Goal: Task Accomplishment & Management: Complete application form

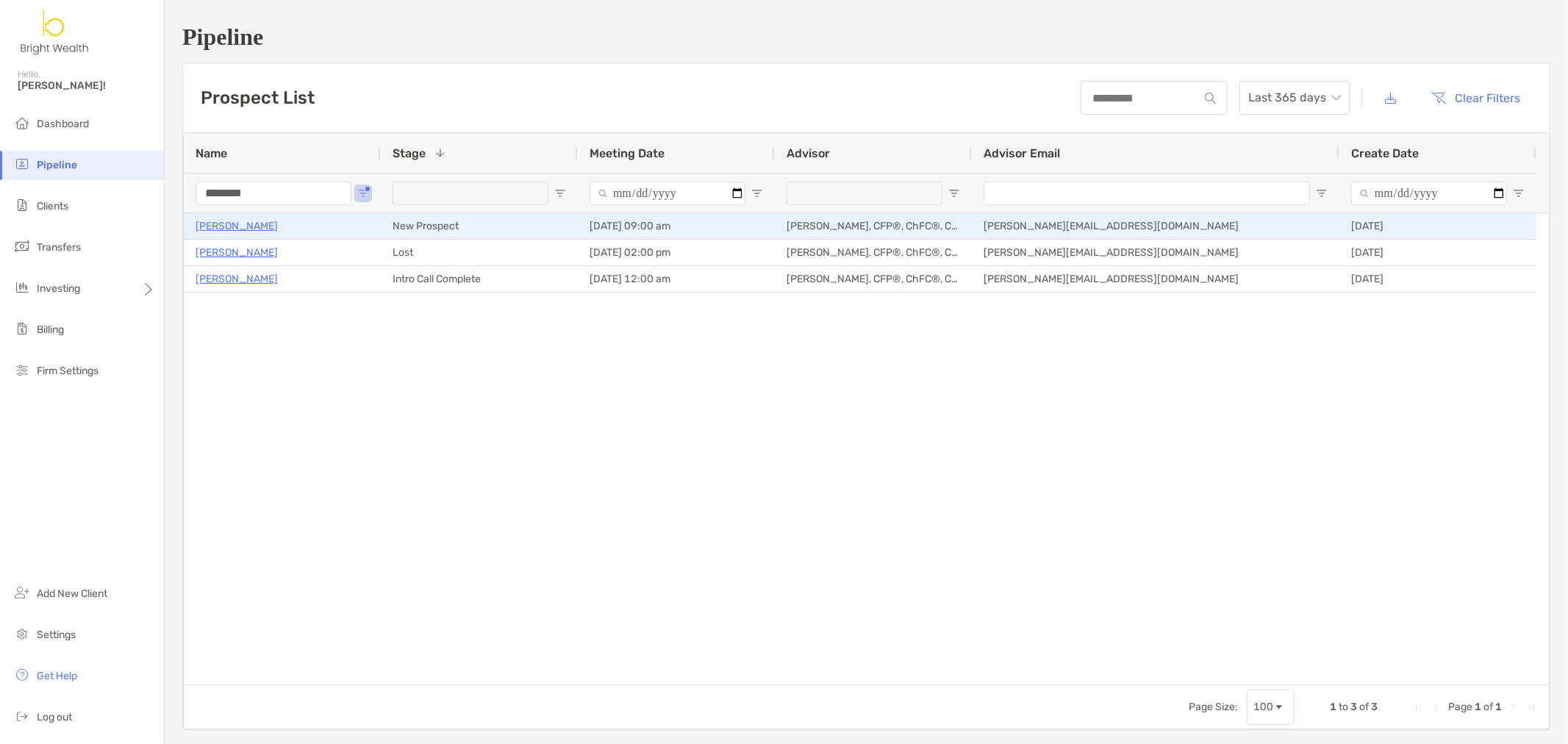
click at [252, 224] on p "[PERSON_NAME]" at bounding box center [236, 226] width 82 height 19
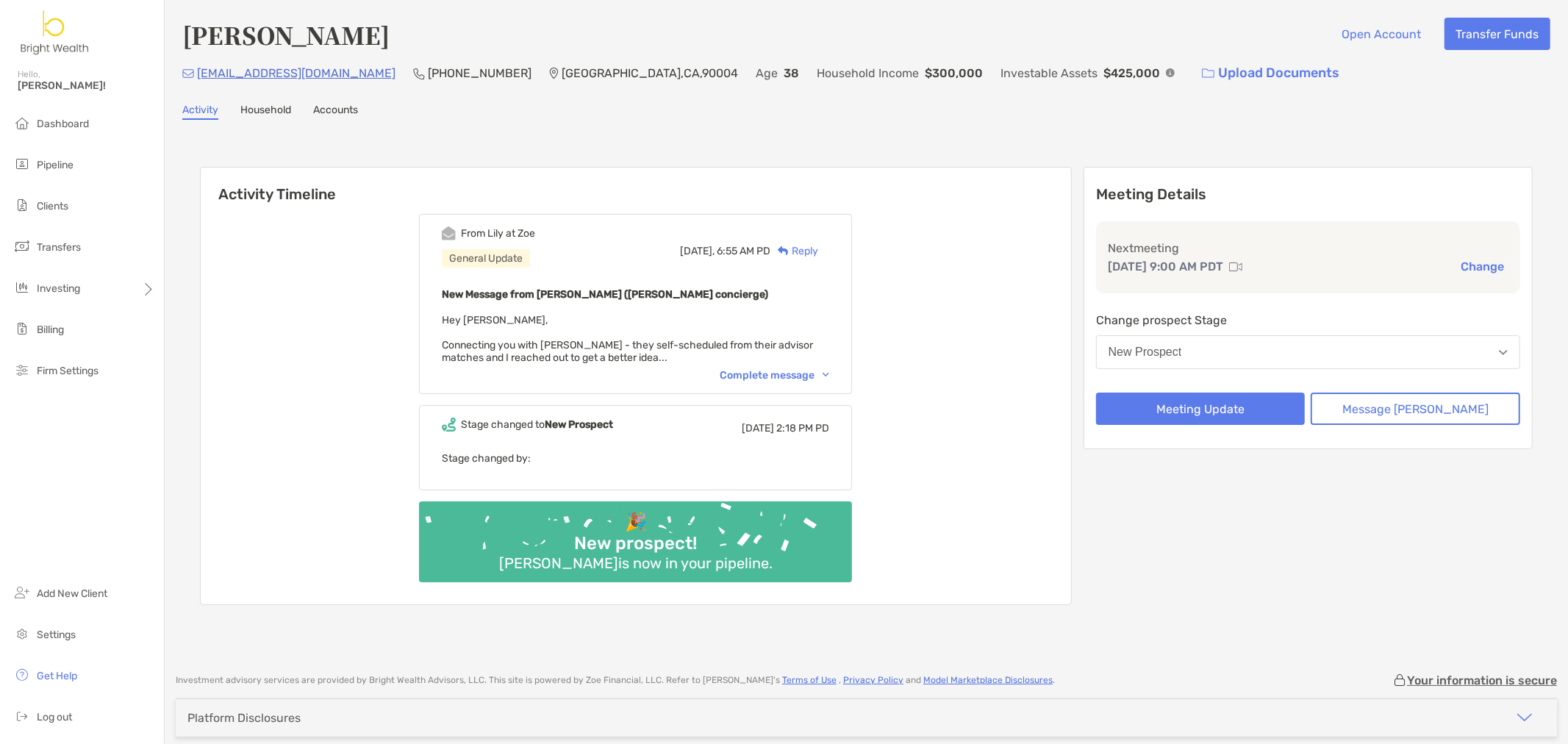
click at [296, 38] on h4 "[PERSON_NAME]" at bounding box center [285, 35] width 207 height 34
click at [296, 39] on h4 "[PERSON_NAME]" at bounding box center [285, 35] width 207 height 34
copy h4 "[PERSON_NAME]"
click at [901, 169] on h6 "Activity Timeline" at bounding box center [636, 185] width 870 height 36
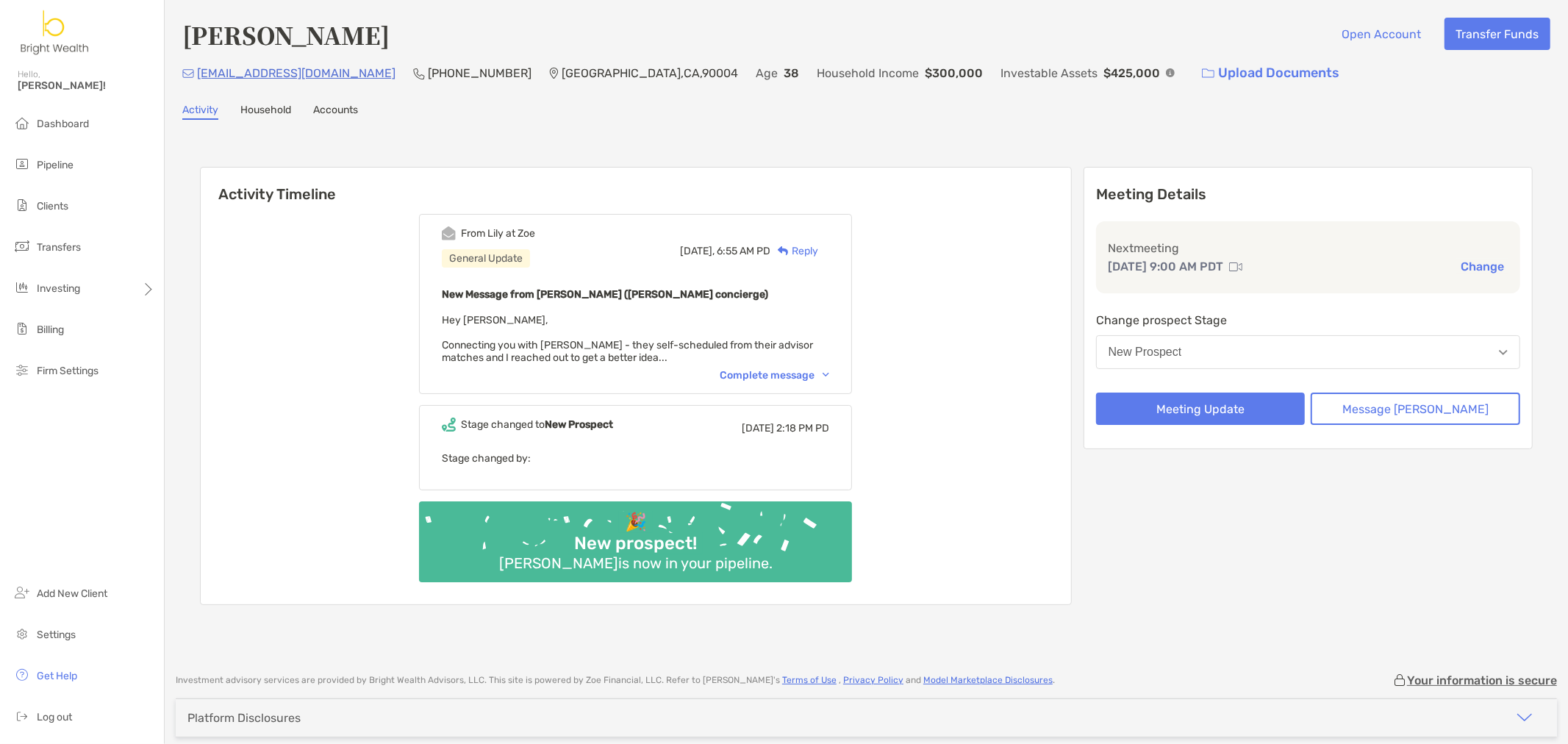
click at [770, 369] on div "Complete message" at bounding box center [774, 374] width 110 height 13
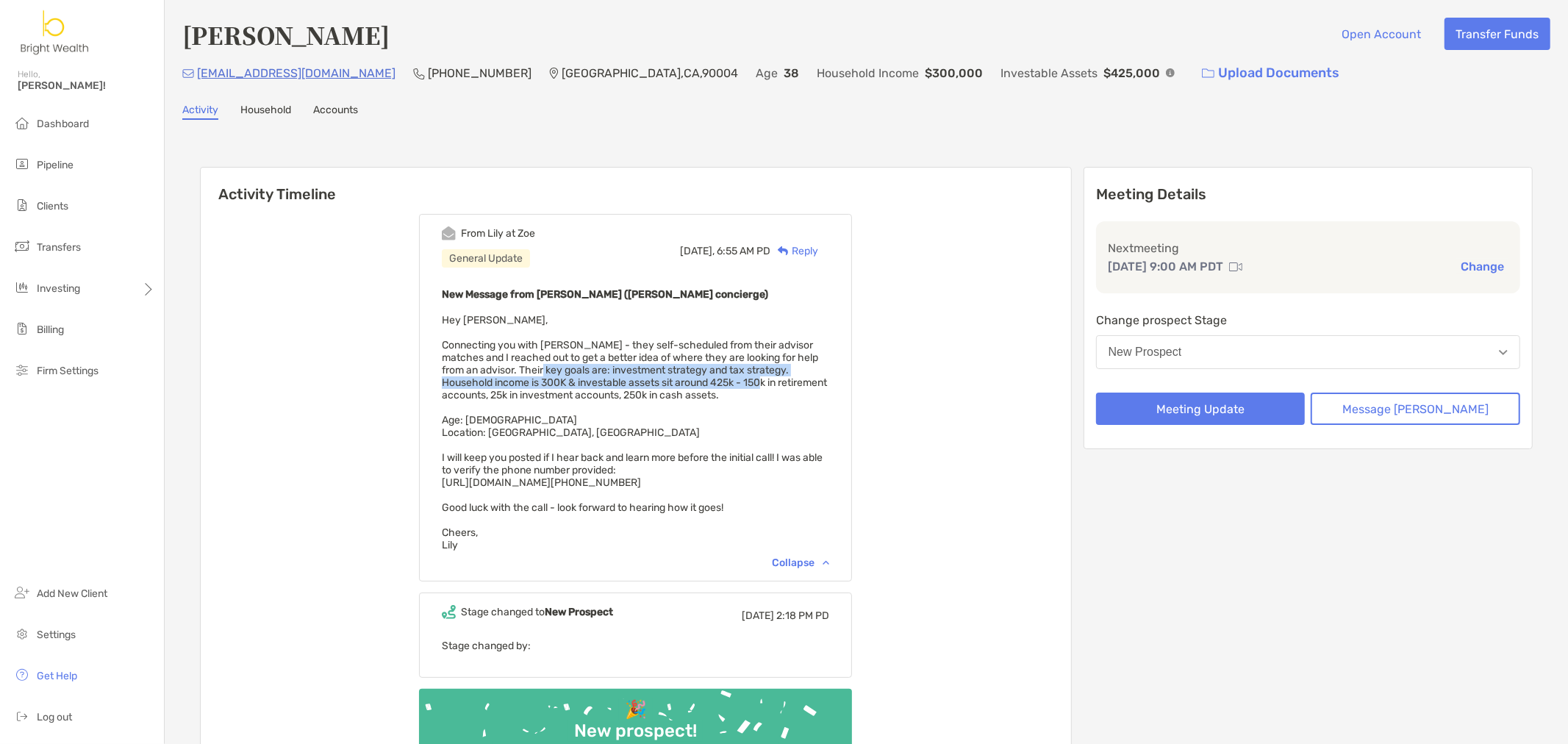
drag, startPoint x: 561, startPoint y: 366, endPoint x: 780, endPoint y: 372, distance: 219.1
click at [780, 372] on span "Hey [PERSON_NAME], Connecting you with [PERSON_NAME] - they self-scheduled from…" at bounding box center [634, 433] width 386 height 238
drag, startPoint x: 735, startPoint y: 395, endPoint x: 662, endPoint y: 387, distance: 73.4
click at [733, 395] on span "Hey [PERSON_NAME], Connecting you with [PERSON_NAME] - they self-scheduled from…" at bounding box center [634, 433] width 386 height 238
click at [974, 446] on div "From [PERSON_NAME] at [PERSON_NAME] General Update [DATE], 6:55 AM PD Reply New…" at bounding box center [636, 497] width 870 height 588
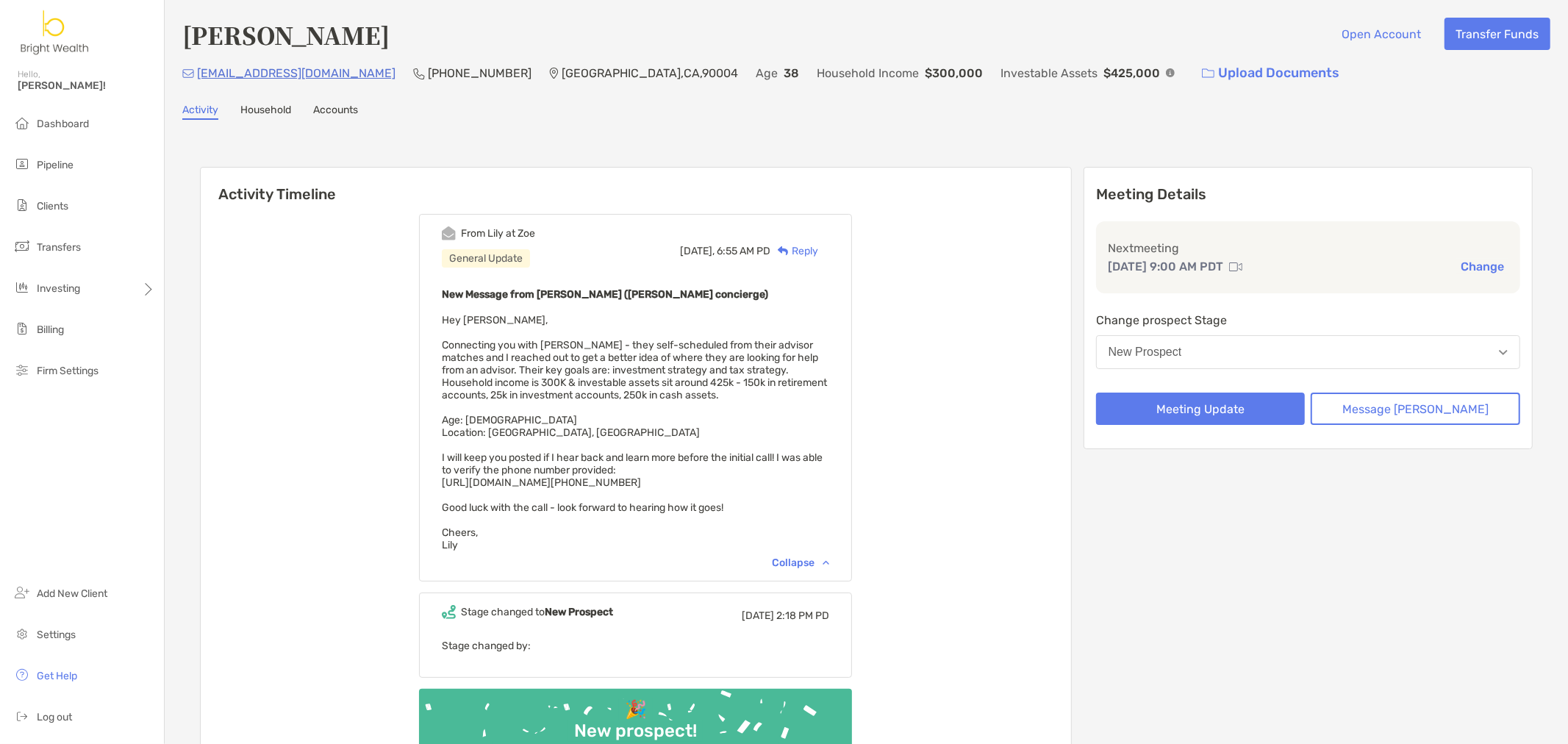
click at [974, 446] on div "From [PERSON_NAME] at [PERSON_NAME] General Update [DATE], 6:55 AM PD Reply New…" at bounding box center [636, 497] width 870 height 588
click at [563, 115] on div "Activity Household Accounts" at bounding box center [866, 112] width 1369 height 16
drag, startPoint x: 616, startPoint y: 380, endPoint x: 767, endPoint y: 382, distance: 151.0
click at [767, 382] on span "Hey [PERSON_NAME], Connecting you with [PERSON_NAME] - they self-scheduled from…" at bounding box center [634, 433] width 386 height 238
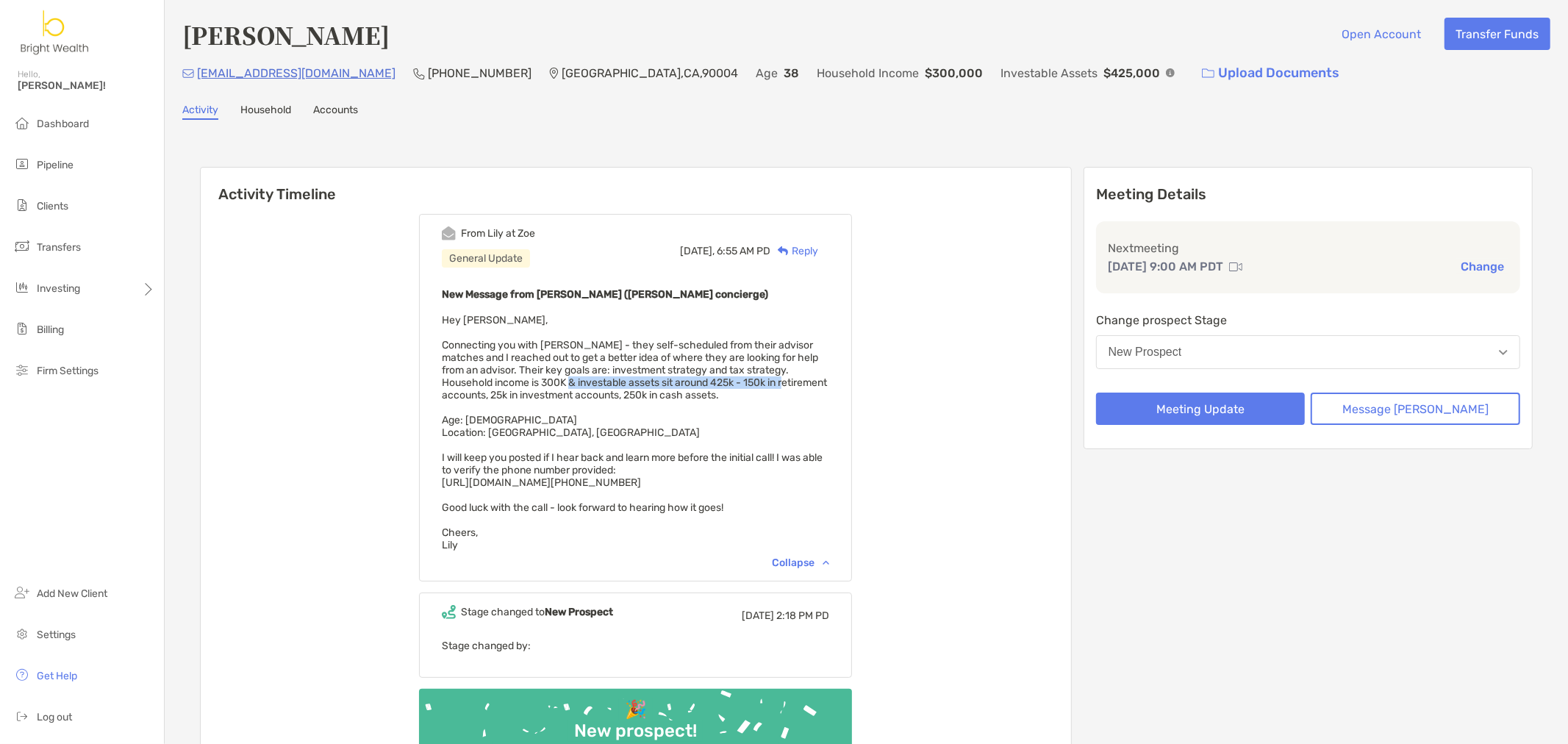
drag, startPoint x: 583, startPoint y: 373, endPoint x: 820, endPoint y: 377, distance: 237.0
click at [820, 377] on div "New Message from [PERSON_NAME] ([PERSON_NAME] concierge) Hey [PERSON_NAME], Con…" at bounding box center [635, 418] width 388 height 266
drag, startPoint x: 347, startPoint y: 71, endPoint x: 194, endPoint y: 82, distance: 153.4
click at [194, 82] on div "[EMAIL_ADDRESS][DOMAIN_NAME] [PHONE_NUMBER] [GEOGRAPHIC_DATA] Age [DEMOGRAPHIC_…" at bounding box center [866, 73] width 1369 height 32
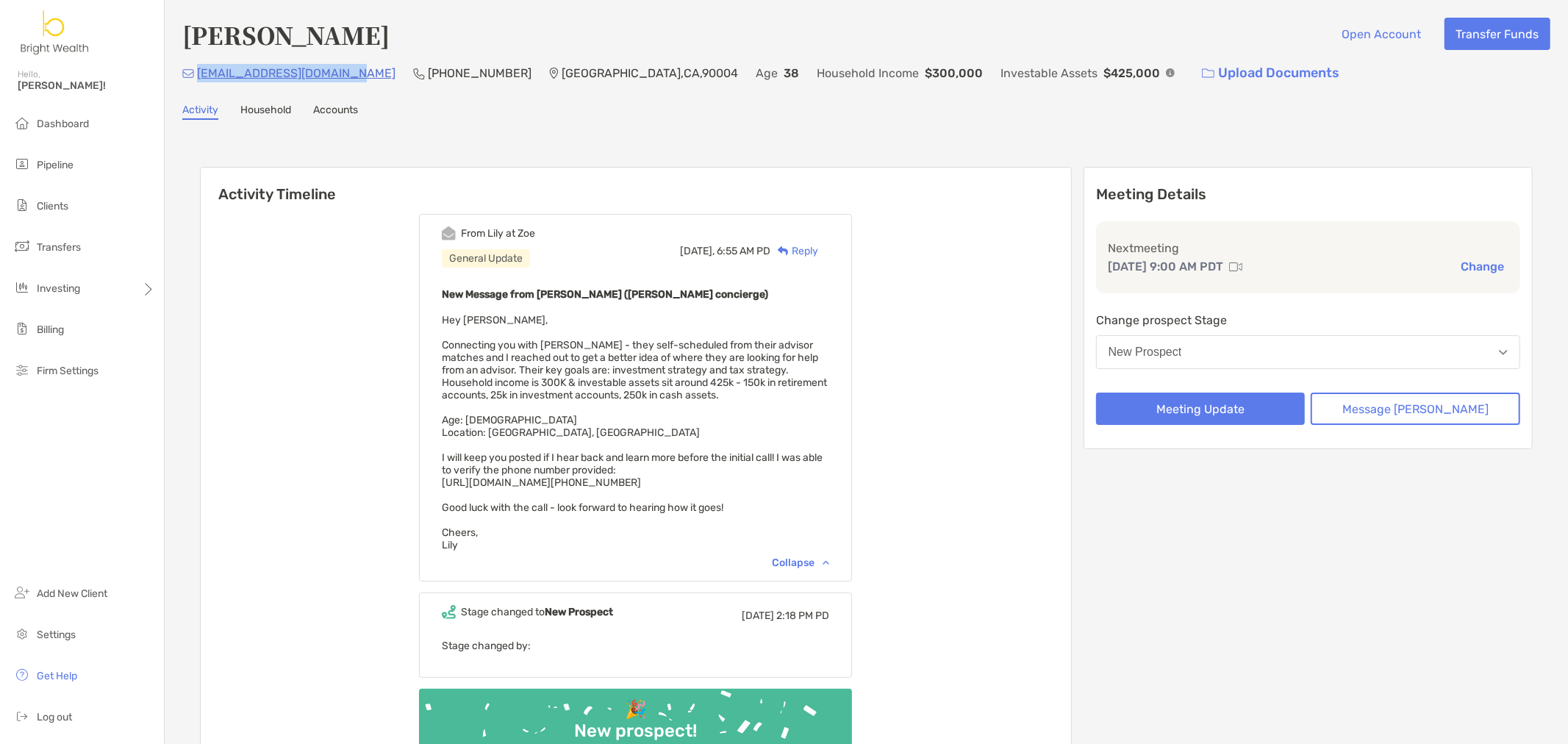
copy p "[EMAIL_ADDRESS][DOMAIN_NAME]"
drag, startPoint x: 955, startPoint y: 281, endPoint x: 997, endPoint y: 309, distance: 50.5
click at [955, 281] on div "From [PERSON_NAME] at [PERSON_NAME] General Update [DATE], 6:55 AM PD Reply New…" at bounding box center [636, 497] width 870 height 588
click at [1196, 415] on button "Meeting Update" at bounding box center [1200, 408] width 209 height 33
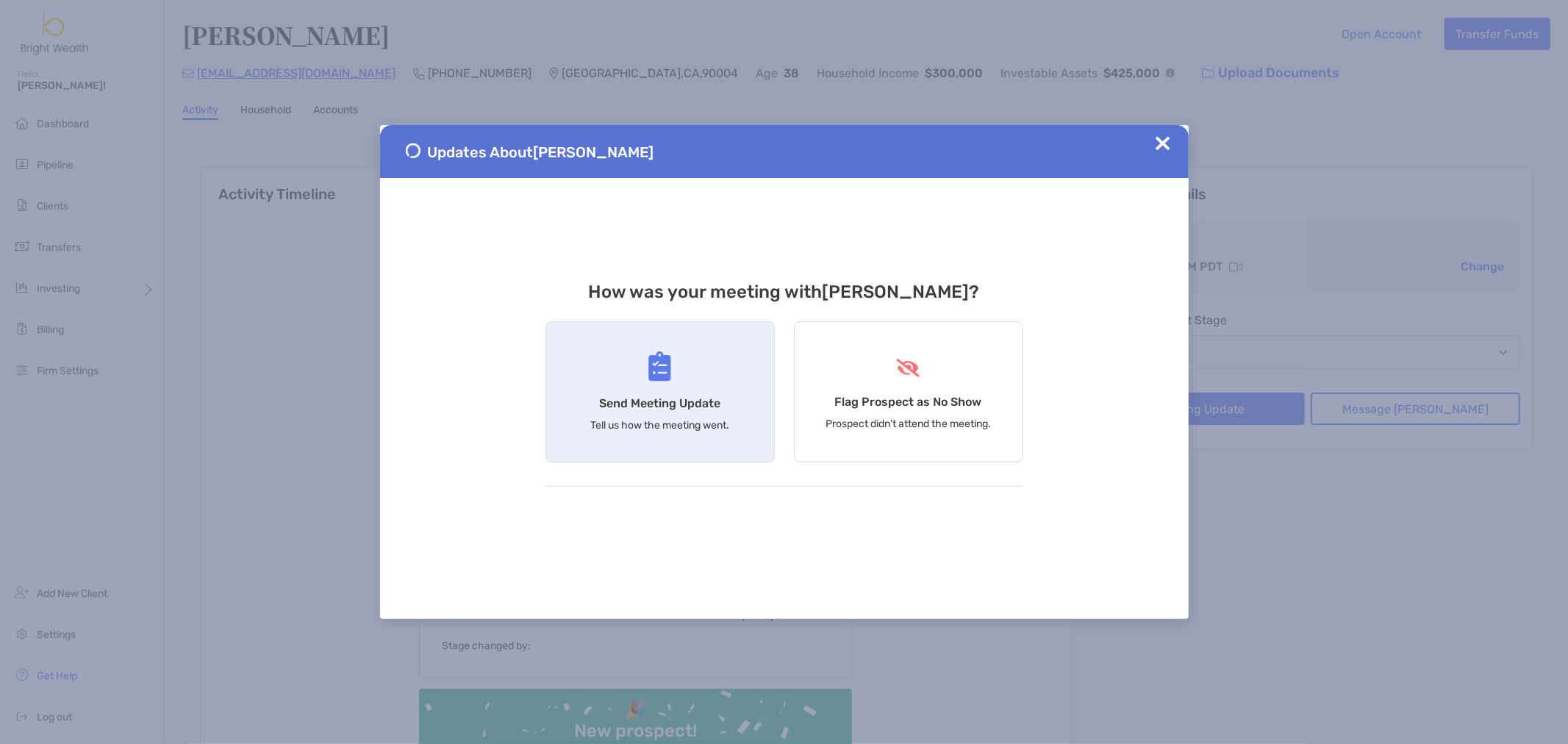
click at [695, 397] on h4 "Send Meeting Update" at bounding box center [660, 403] width 121 height 14
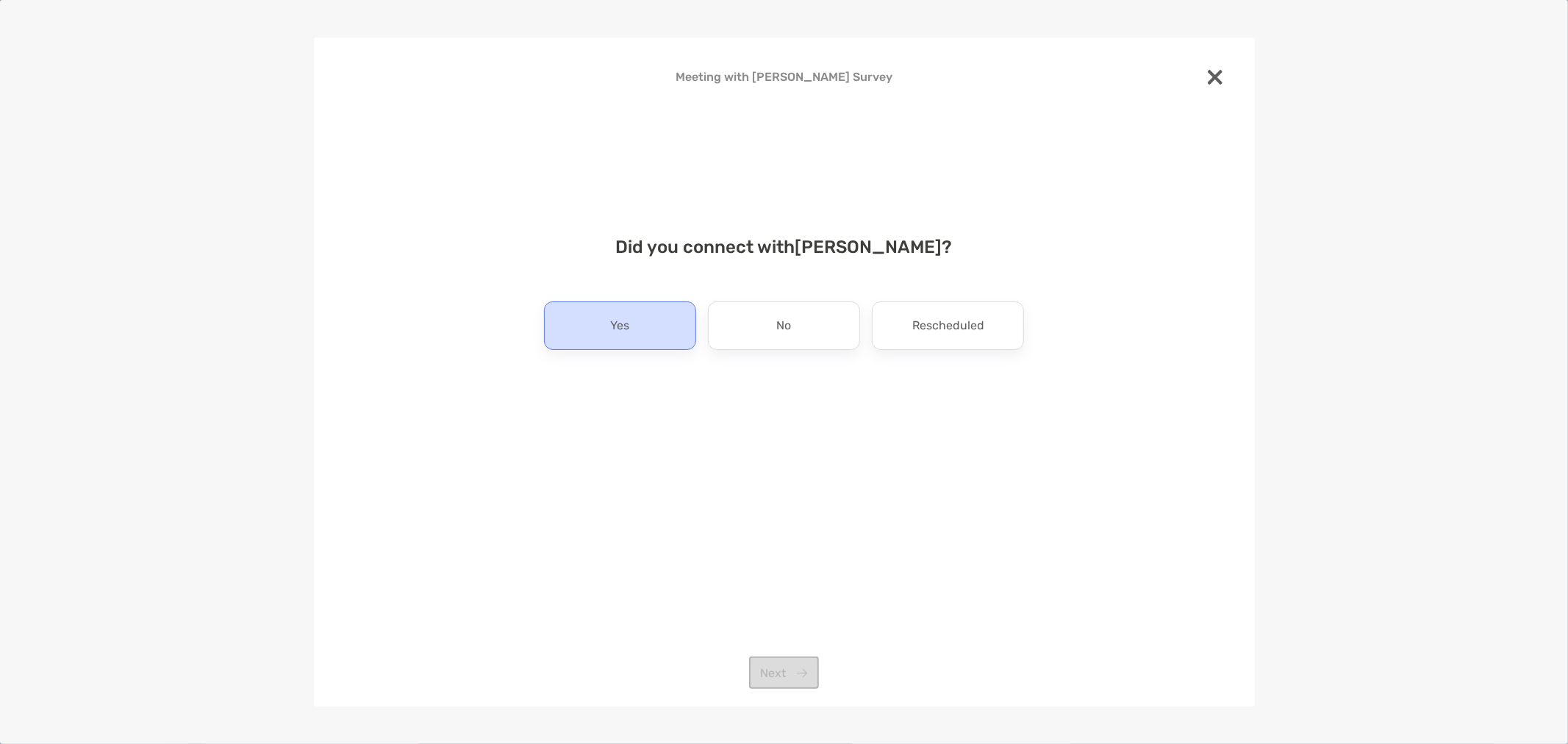
click at [637, 334] on div "Yes" at bounding box center [620, 325] width 153 height 49
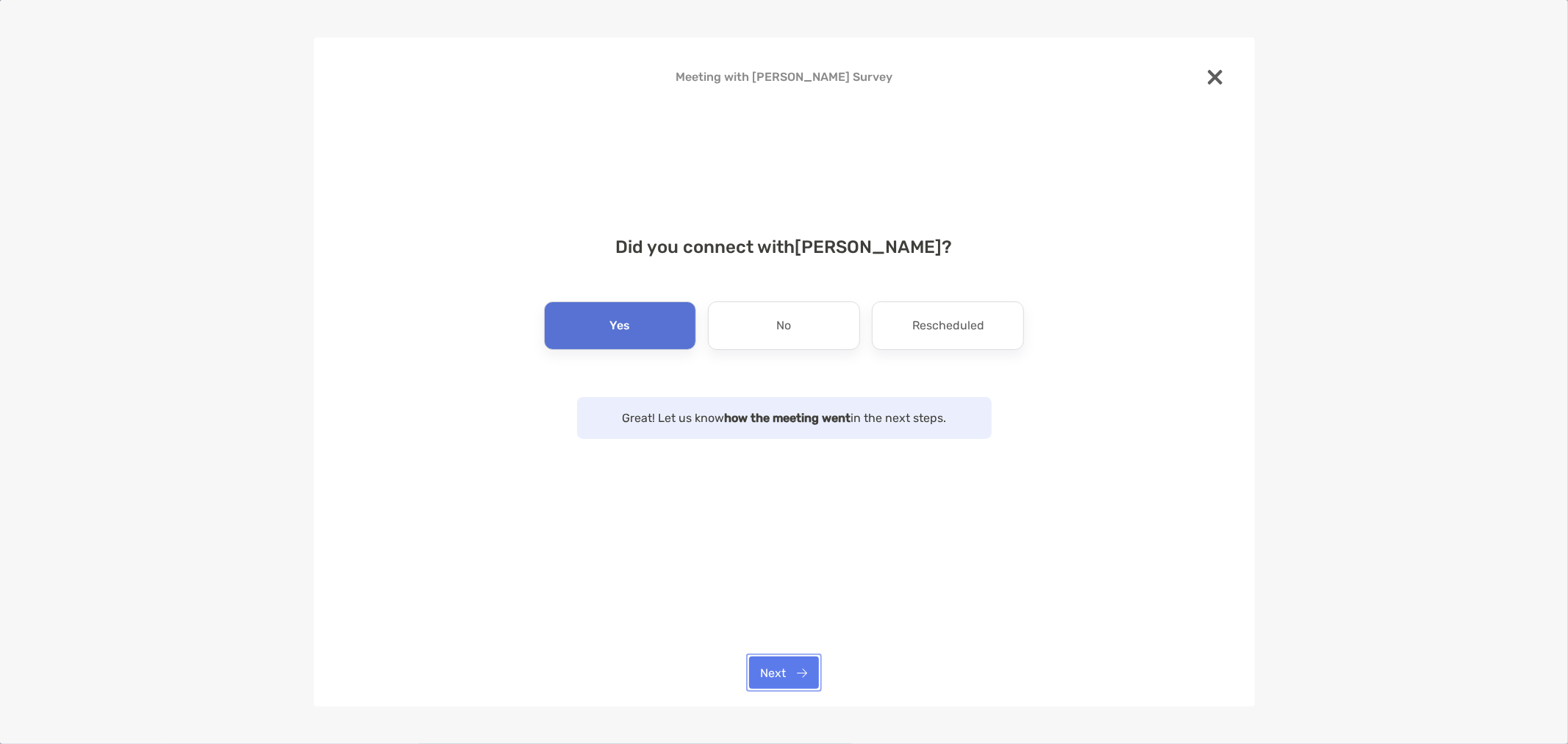
click at [776, 675] on button "Next" at bounding box center [784, 672] width 69 height 33
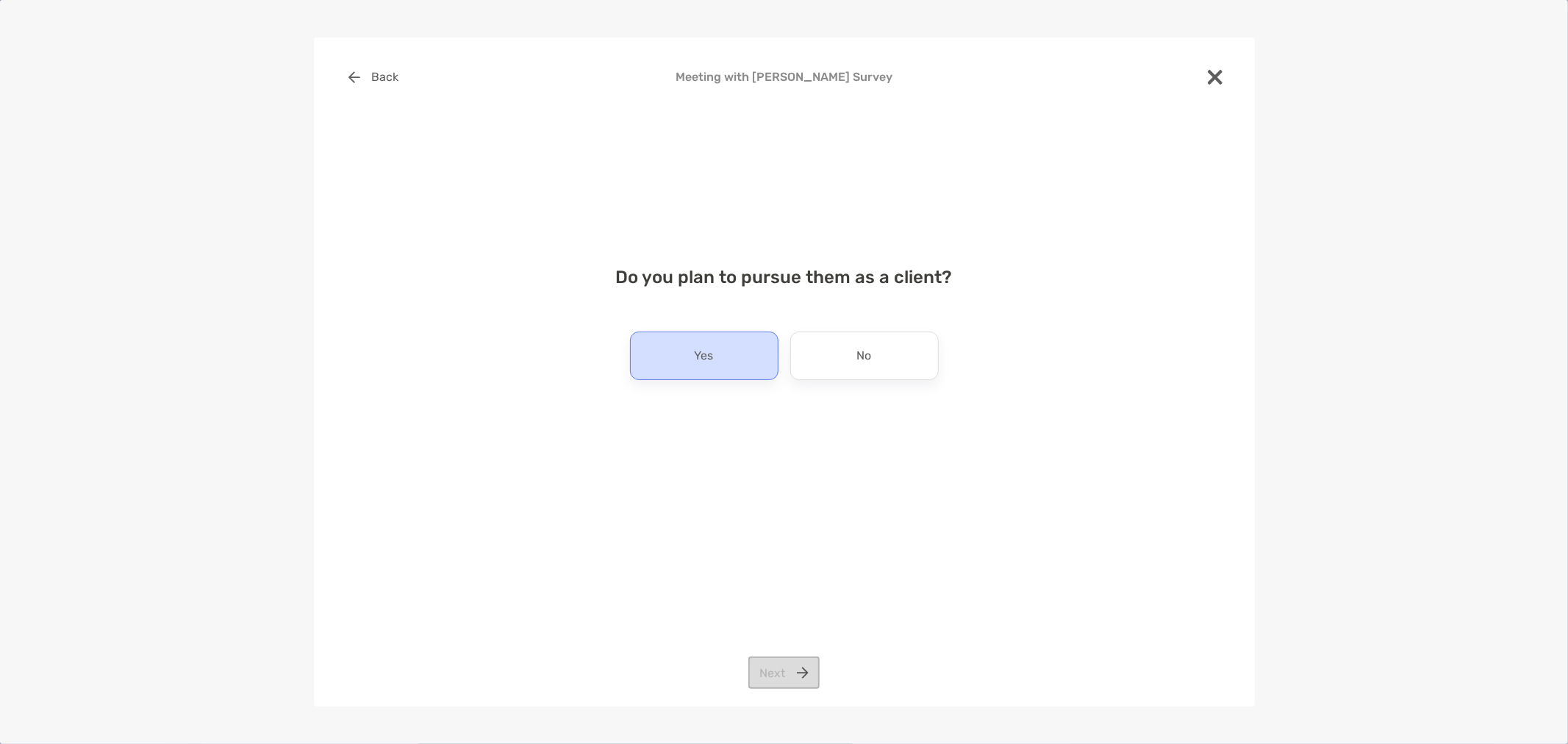
click at [706, 358] on p "Yes" at bounding box center [704, 356] width 19 height 24
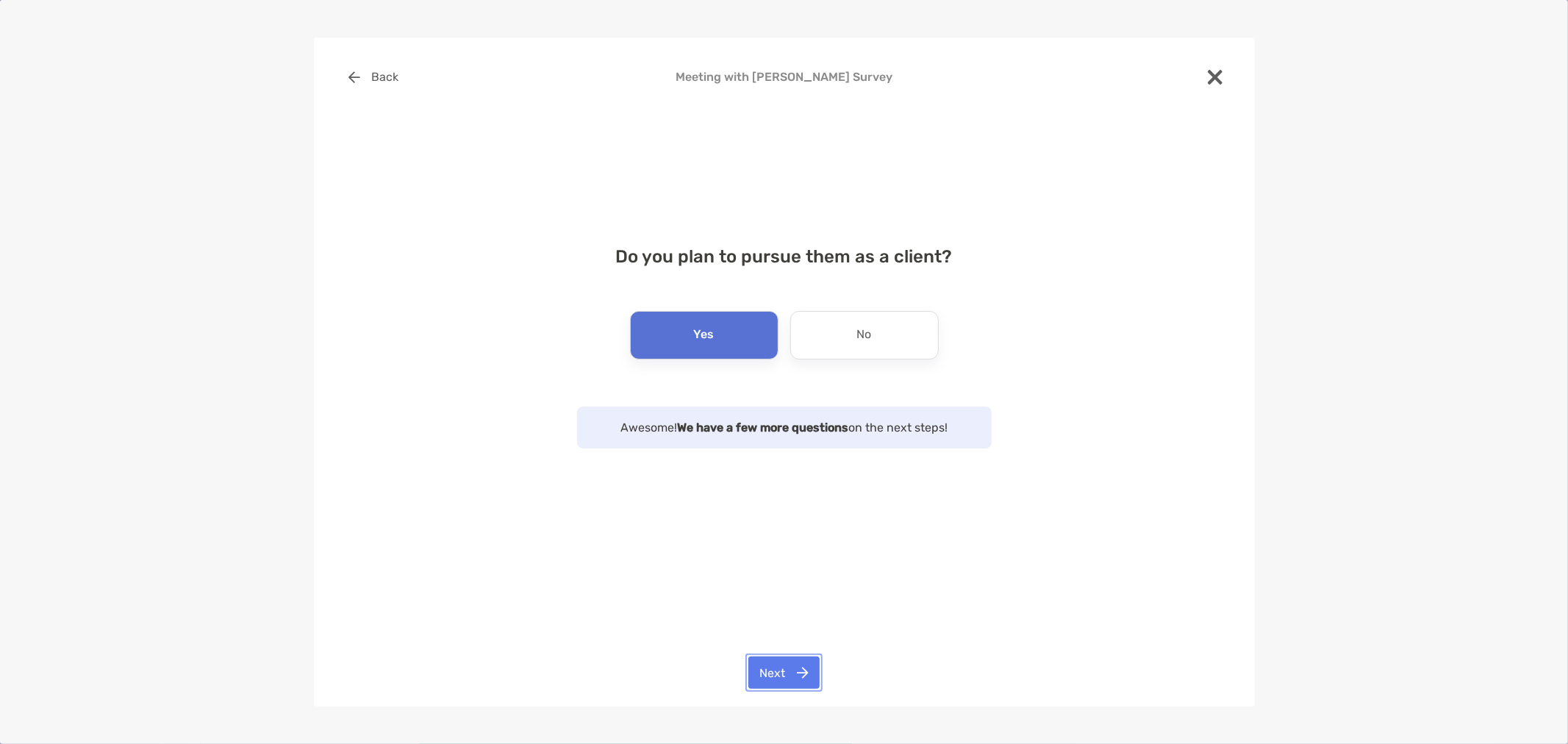
click at [769, 671] on button "Next" at bounding box center [784, 672] width 71 height 33
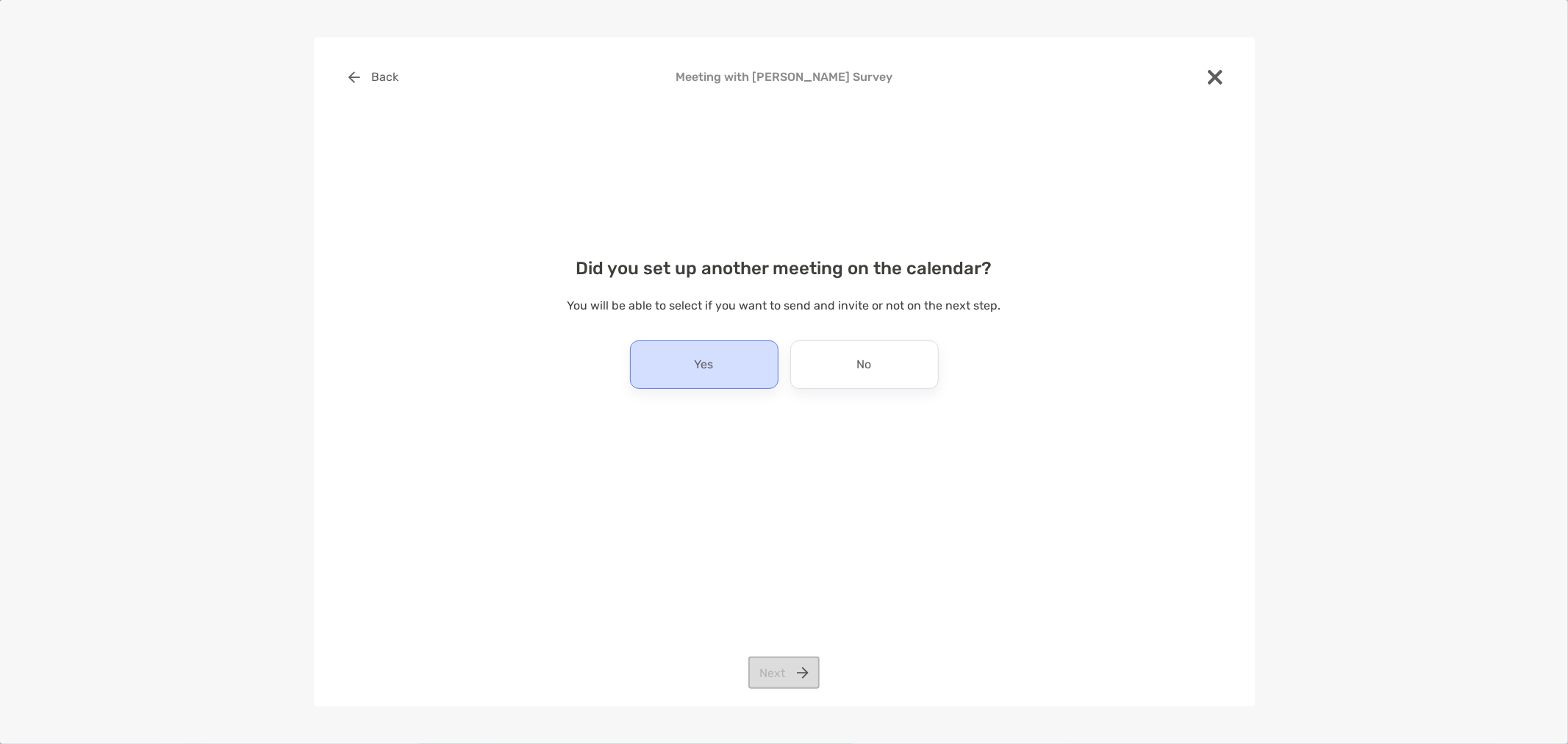
click at [655, 361] on div "Yes" at bounding box center [705, 364] width 149 height 49
click at [799, 665] on button "Next" at bounding box center [784, 672] width 71 height 33
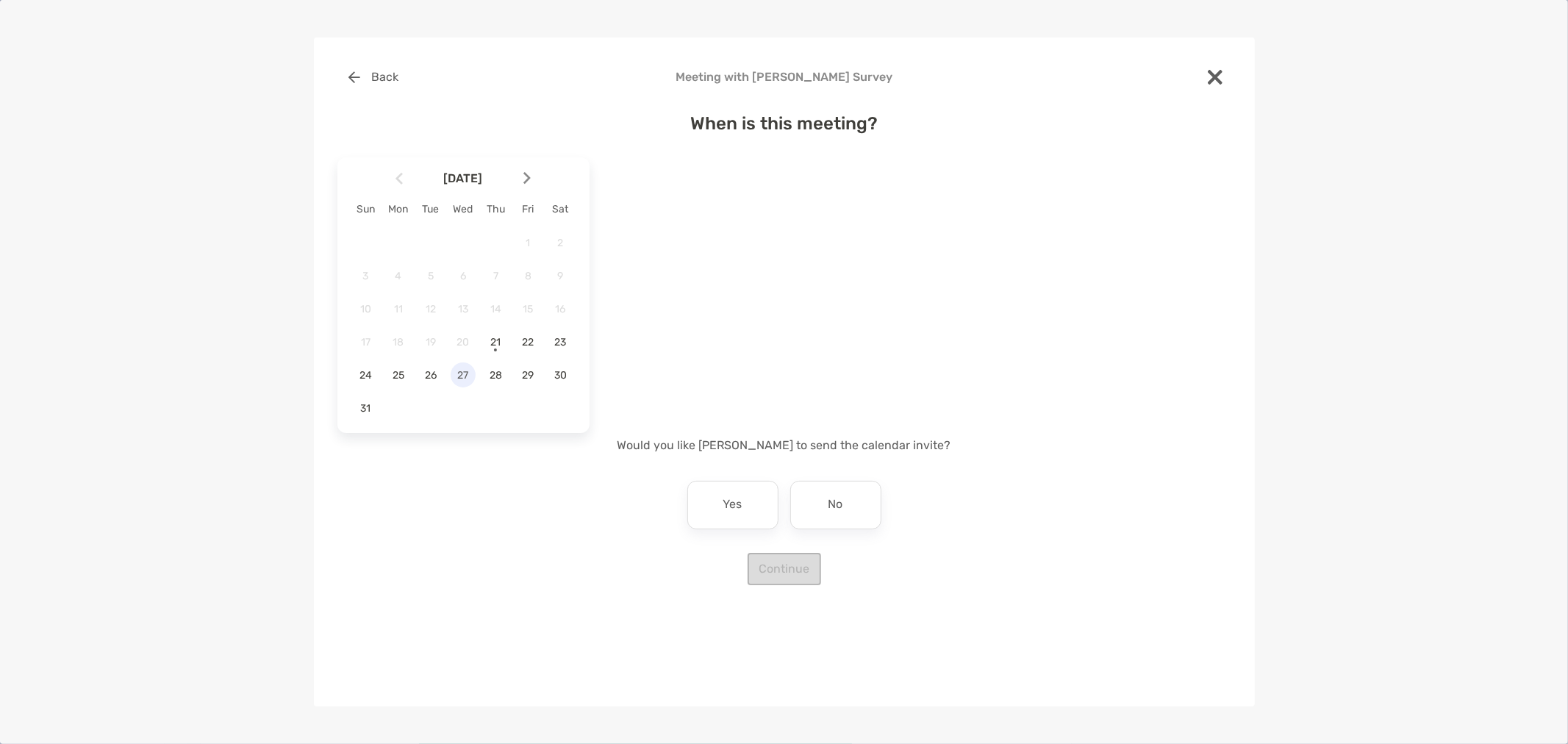
click at [460, 376] on span "27" at bounding box center [463, 374] width 25 height 13
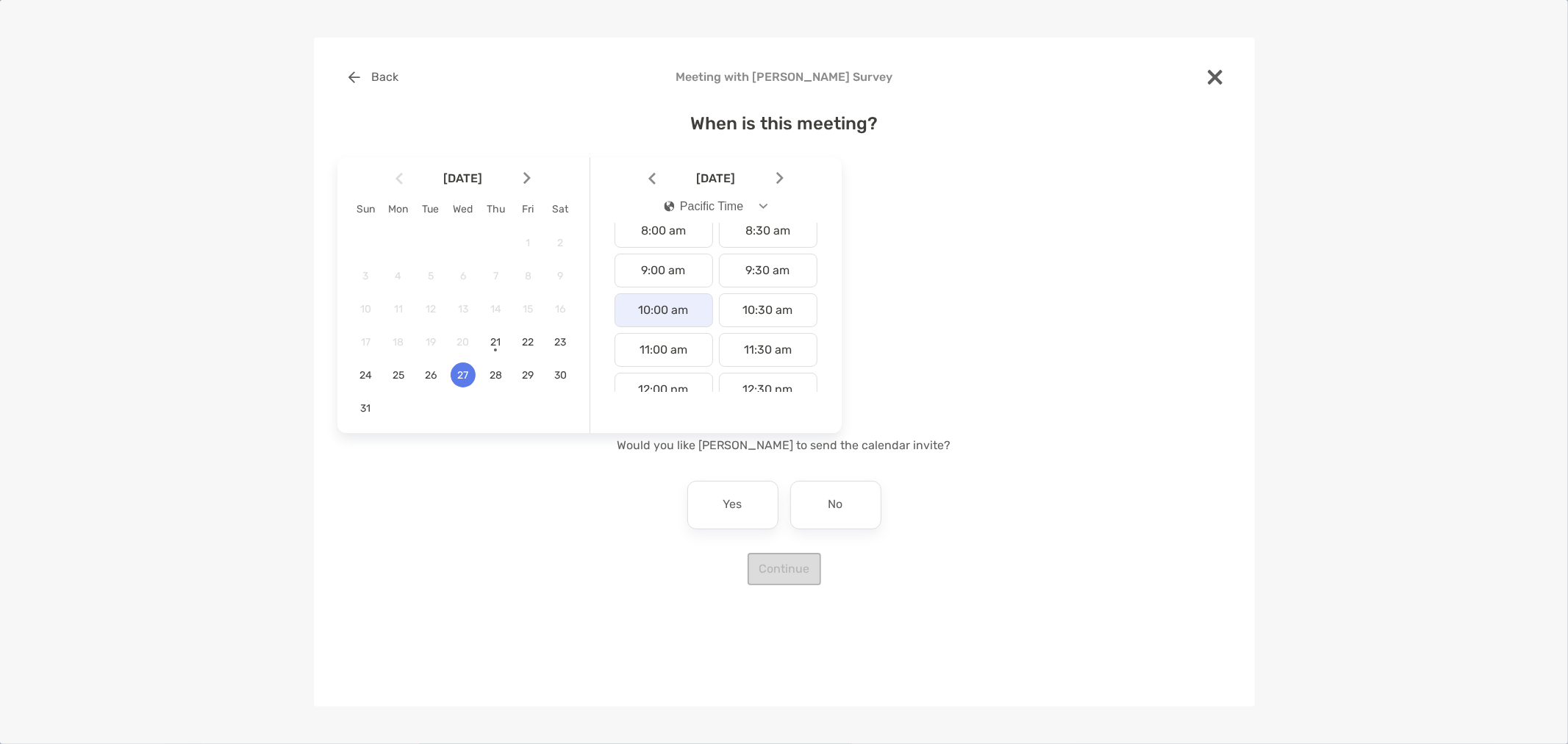
click at [688, 303] on div "10:00 am" at bounding box center [663, 310] width 98 height 34
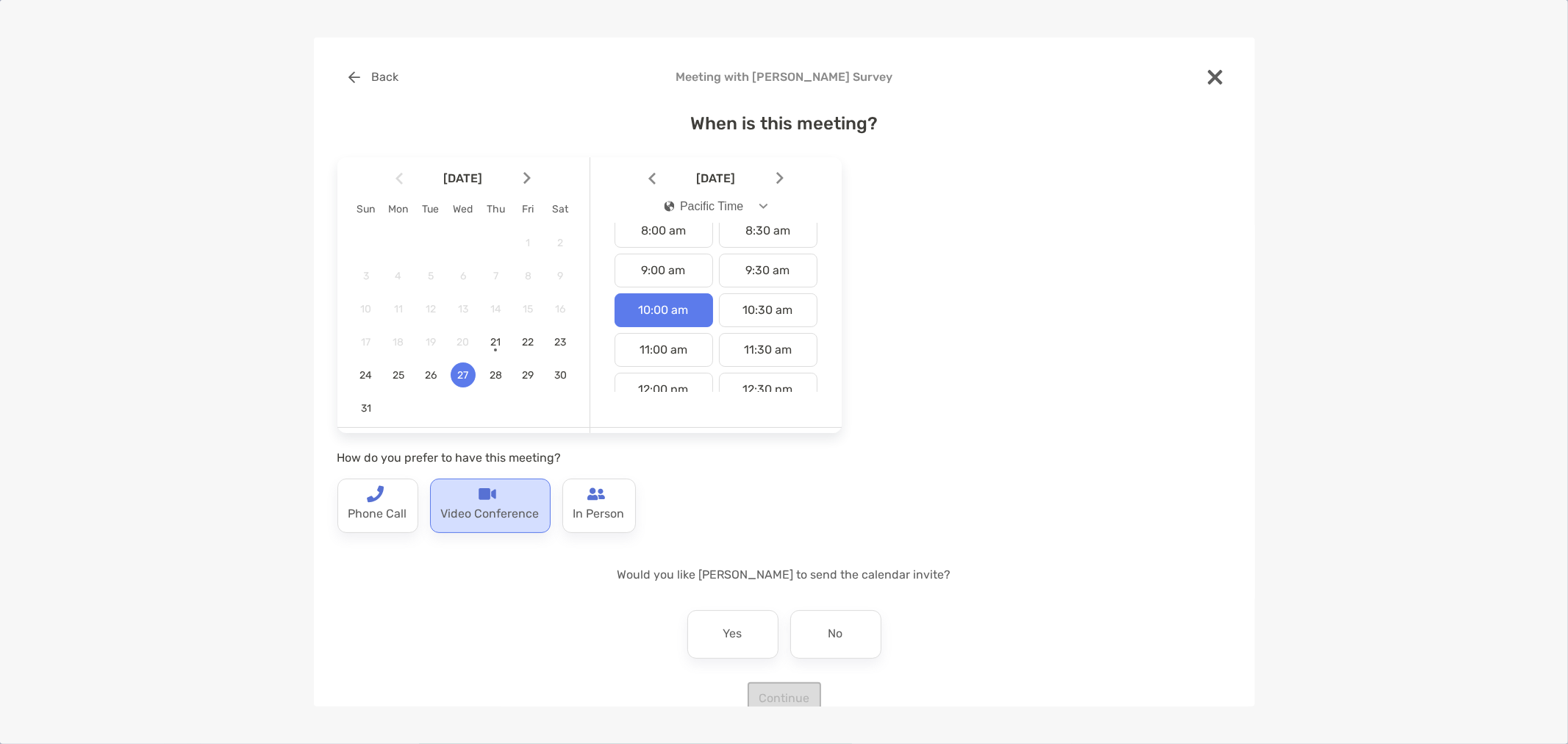
click at [466, 508] on p "Video Conference" at bounding box center [490, 514] width 98 height 24
click at [847, 634] on div "No" at bounding box center [836, 634] width 91 height 49
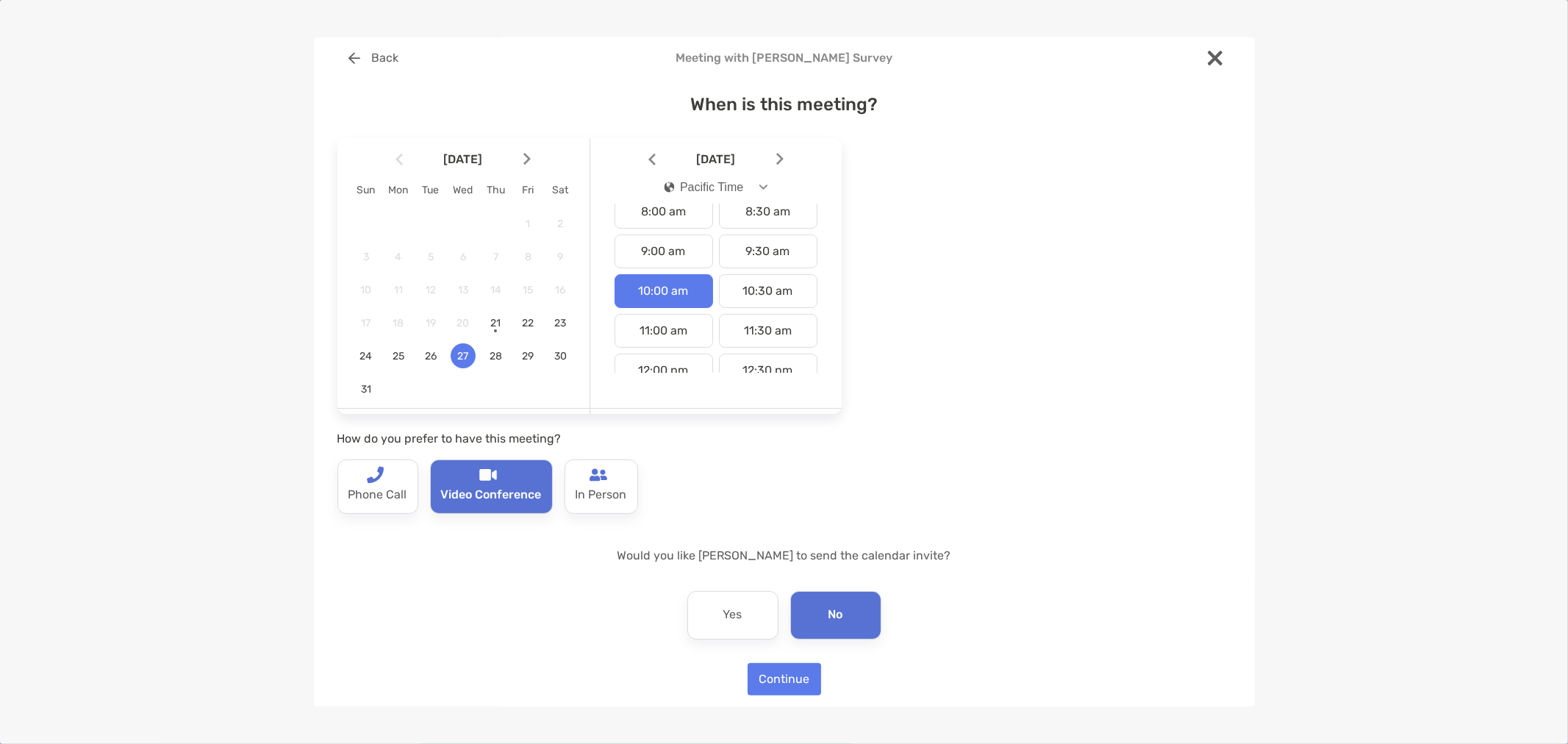
scroll to position [30, 0]
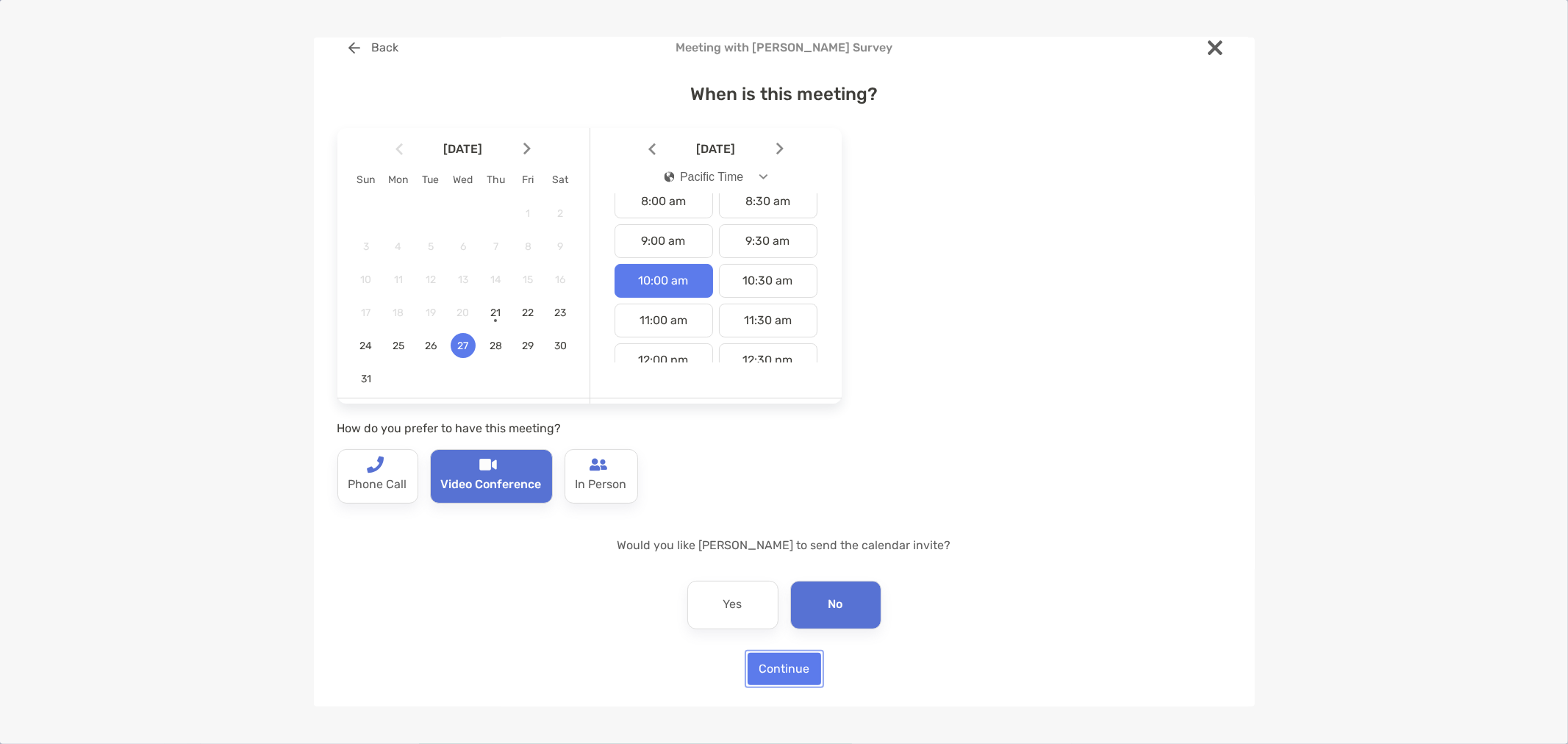
click at [760, 662] on button "Continue" at bounding box center [784, 669] width 73 height 33
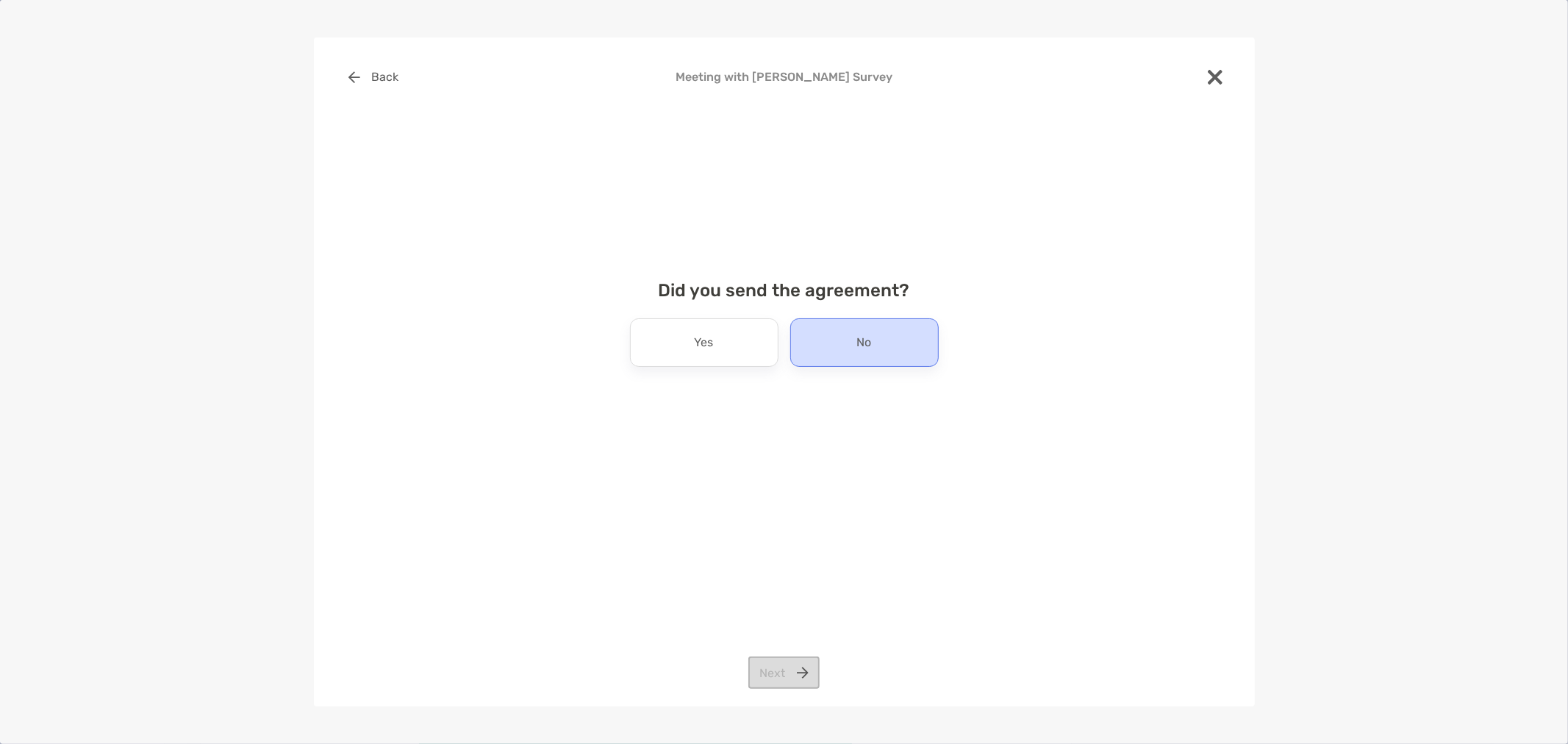
click at [879, 340] on div "No" at bounding box center [864, 342] width 149 height 49
click at [796, 678] on button "Next" at bounding box center [784, 672] width 71 height 33
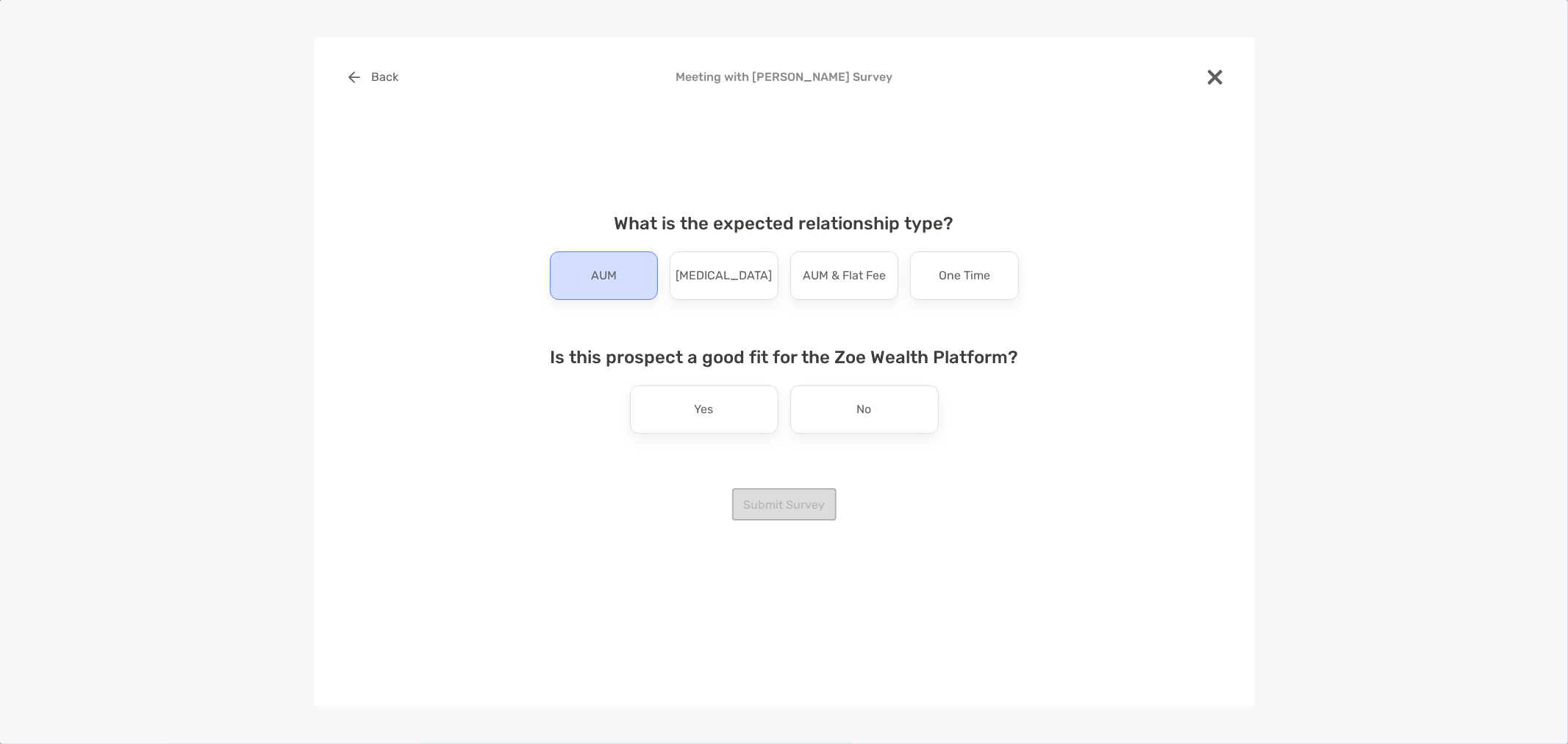
click at [619, 280] on div "AUM" at bounding box center [605, 275] width 109 height 49
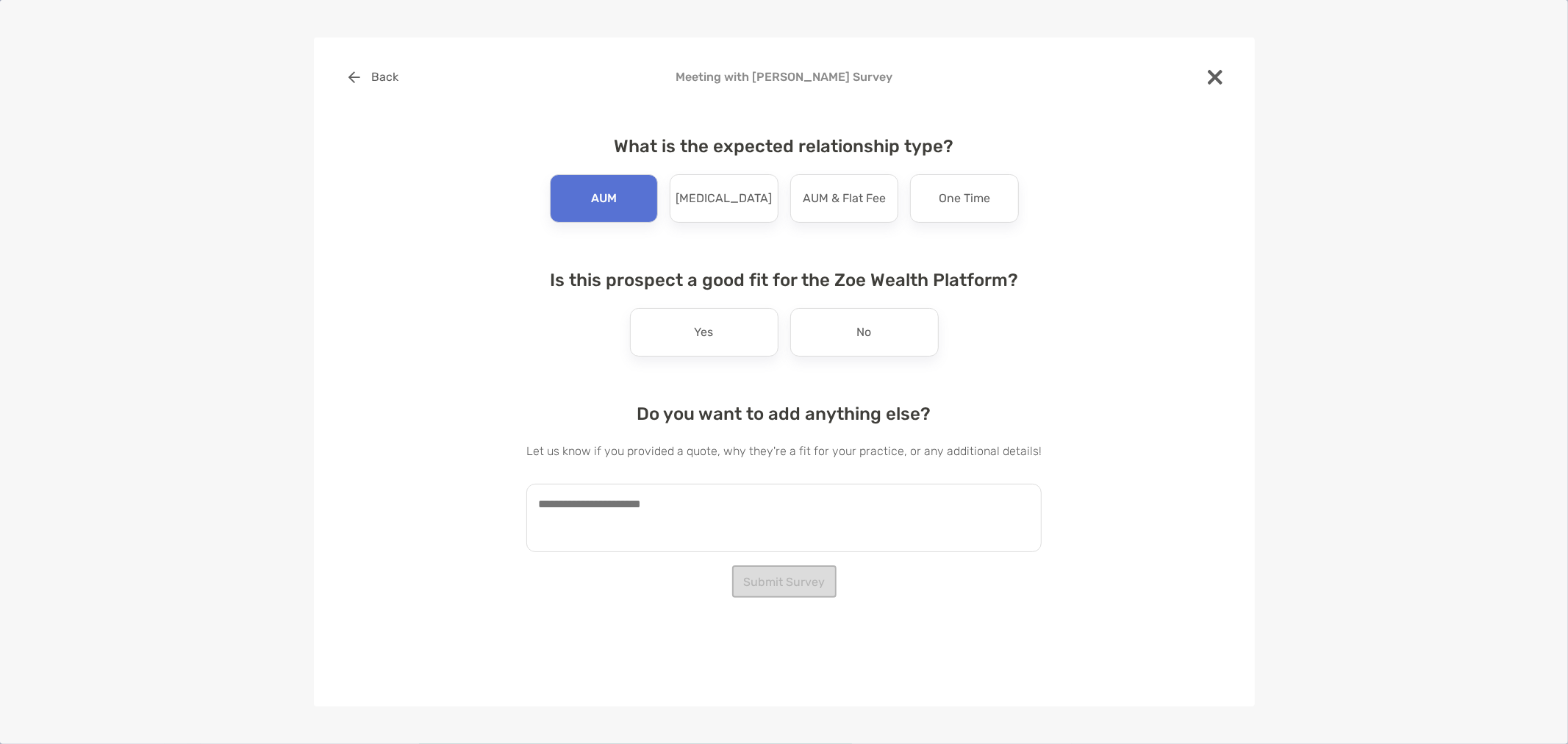
click at [696, 334] on p "Yes" at bounding box center [704, 332] width 19 height 24
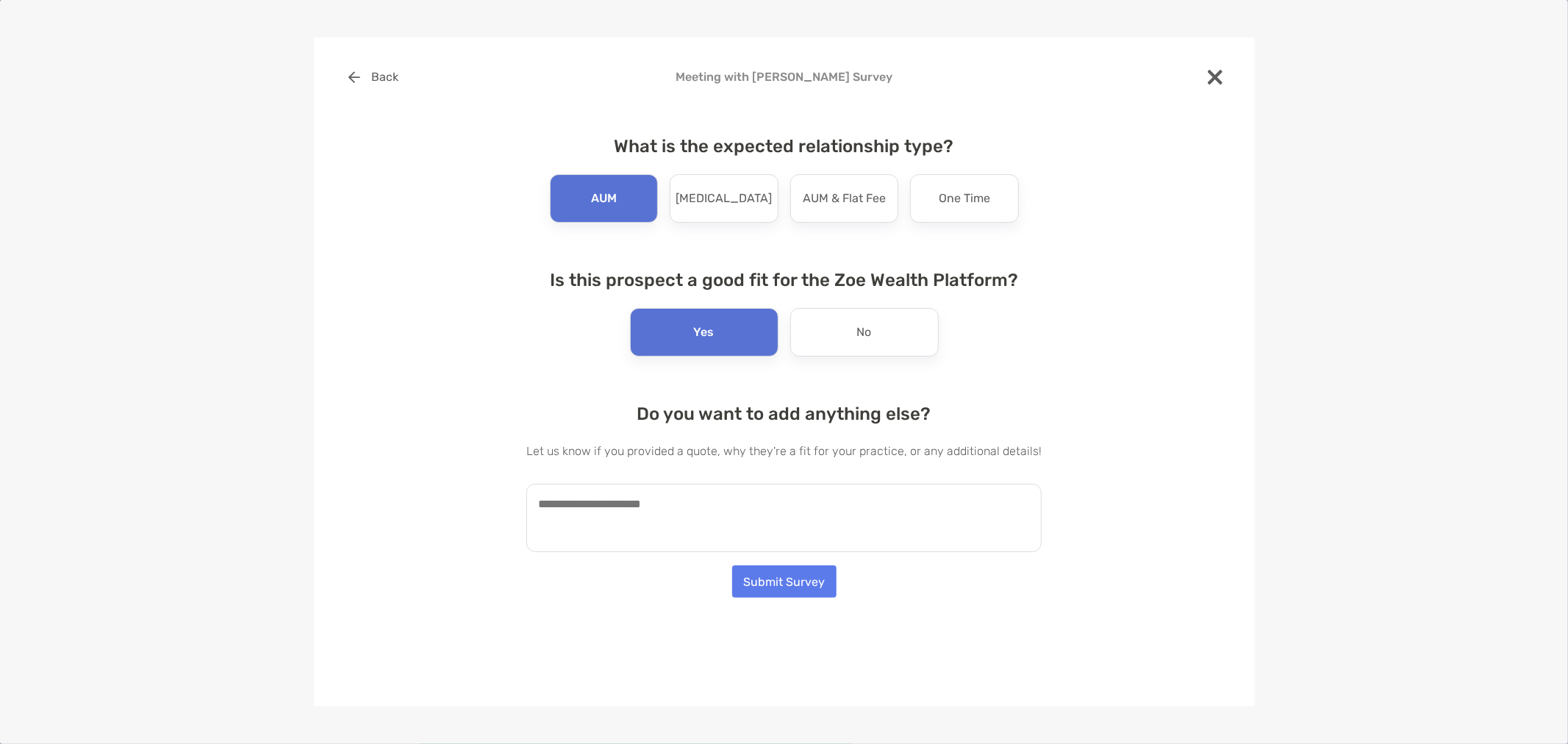
click at [721, 535] on textarea at bounding box center [784, 517] width 515 height 68
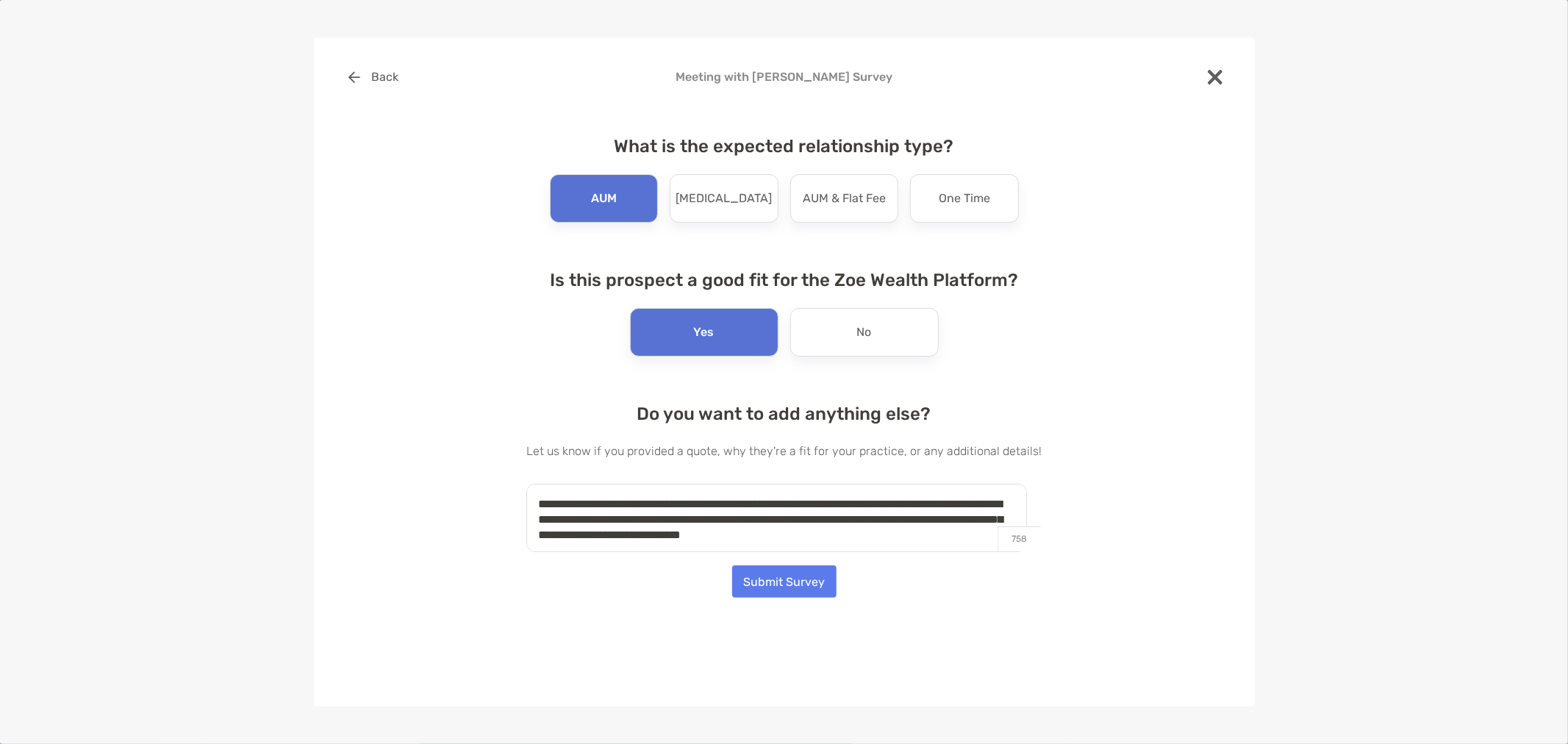
click at [551, 503] on textarea "**********" at bounding box center [776, 517] width 501 height 68
drag, startPoint x: 628, startPoint y: 514, endPoint x: 899, endPoint y: 515, distance: 271.0
click at [899, 515] on textarea "**********" at bounding box center [776, 517] width 501 height 68
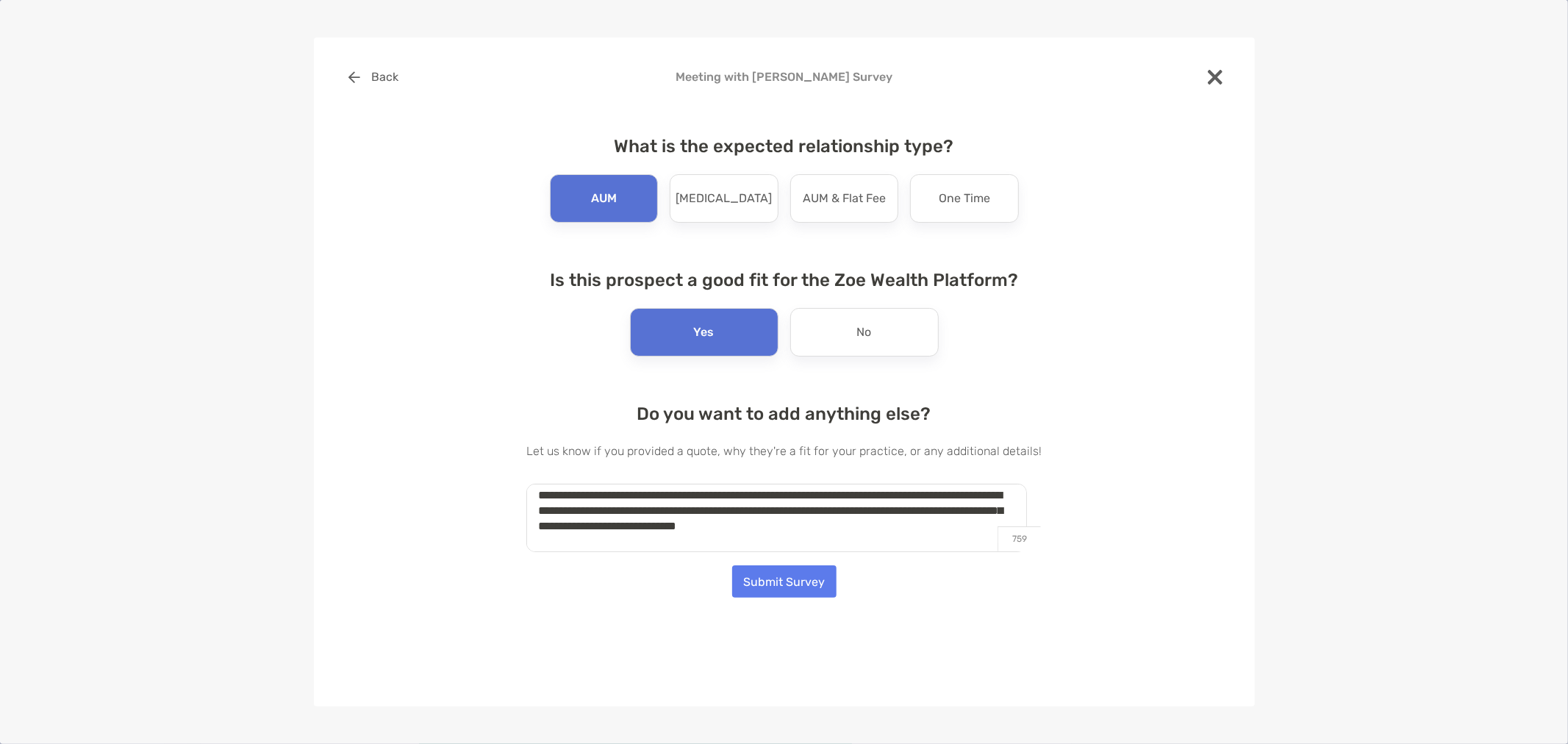
type textarea "**********"
drag, startPoint x: 788, startPoint y: 584, endPoint x: 767, endPoint y: 500, distance: 86.6
click at [782, 499] on div "**********" at bounding box center [784, 338] width 515 height 440
click at [767, 500] on textarea "**********" at bounding box center [776, 517] width 501 height 68
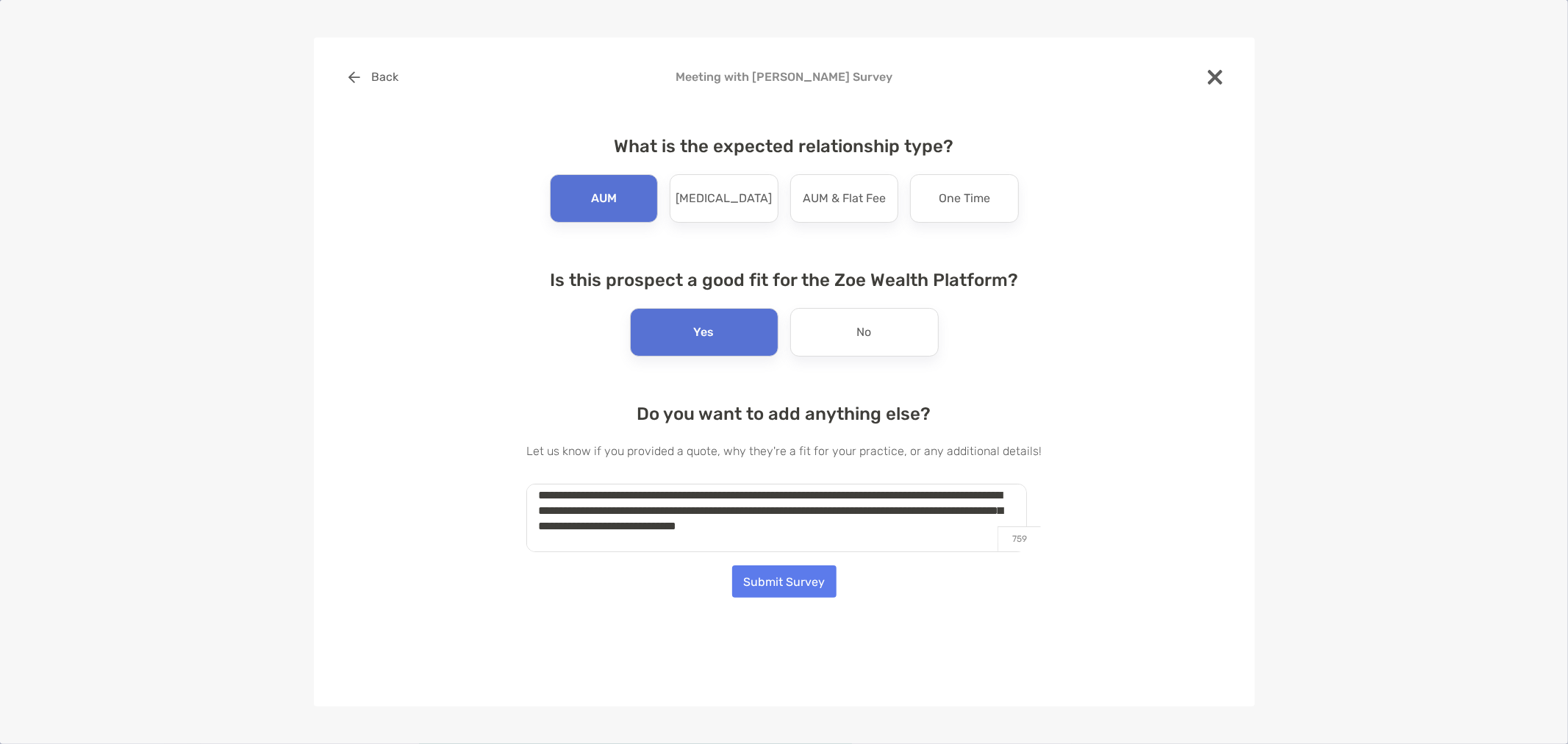
click at [767, 500] on textarea "**********" at bounding box center [776, 517] width 501 height 68
click at [796, 585] on button "Submit Survey" at bounding box center [784, 581] width 104 height 33
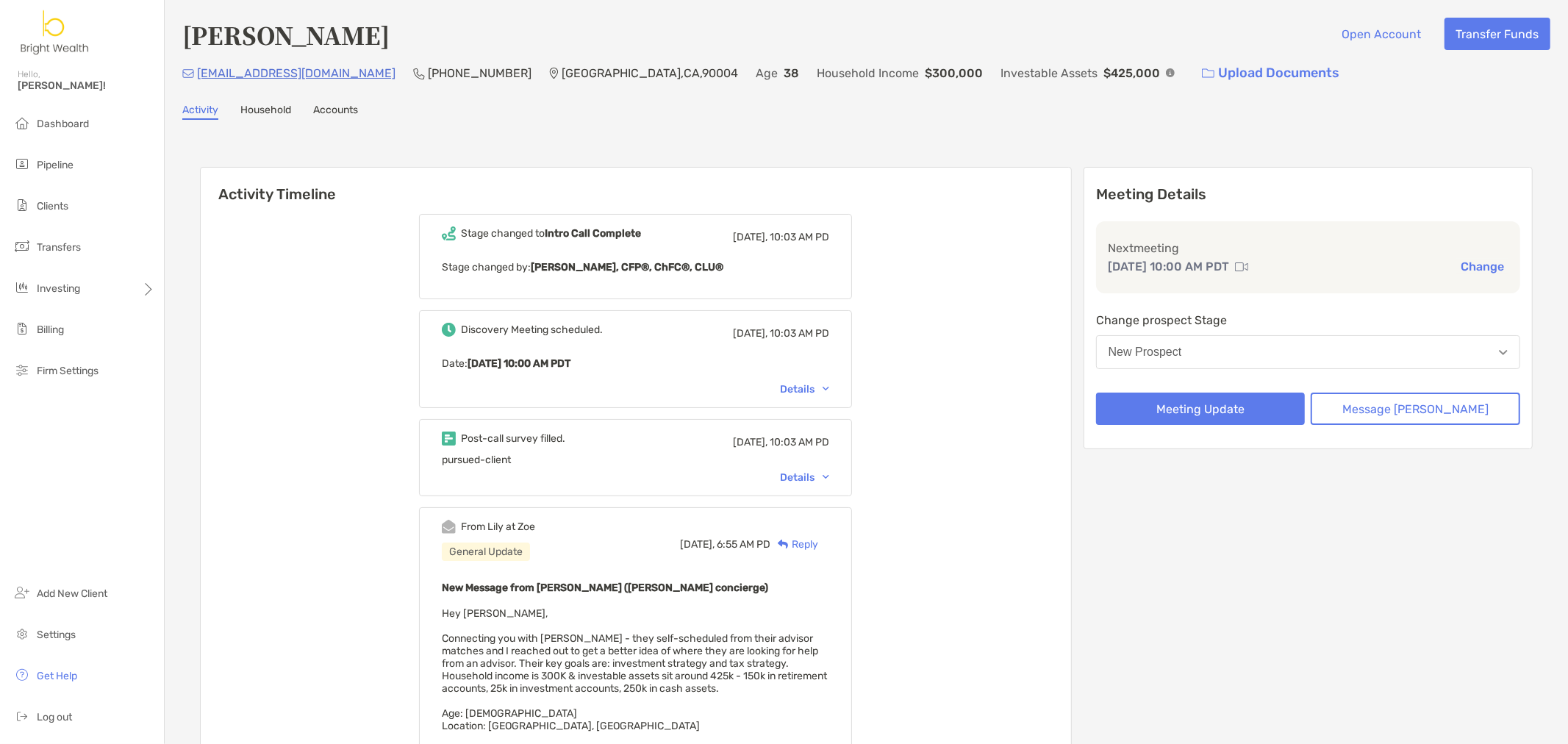
click at [830, 479] on div "Details" at bounding box center [805, 478] width 50 height 13
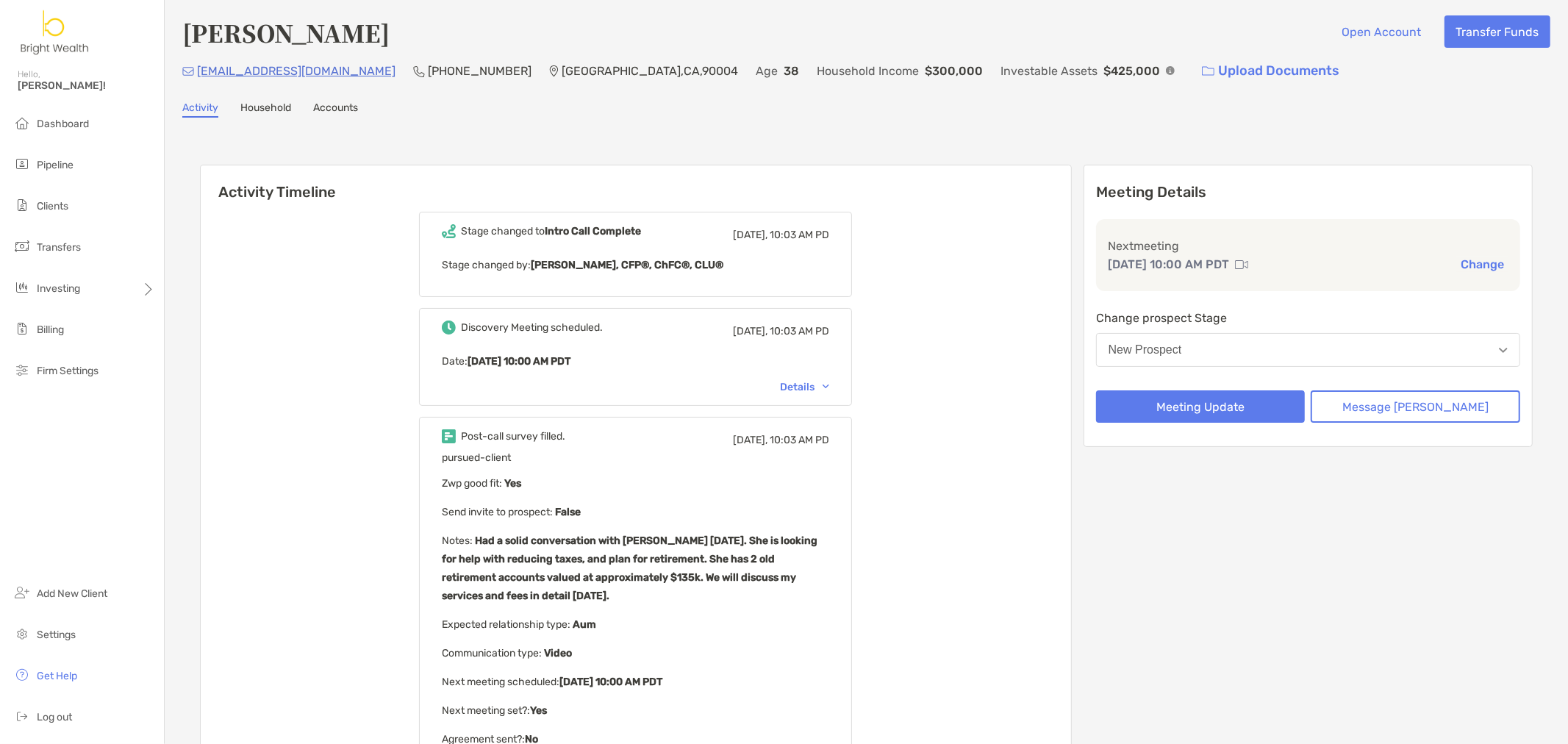
scroll to position [0, 0]
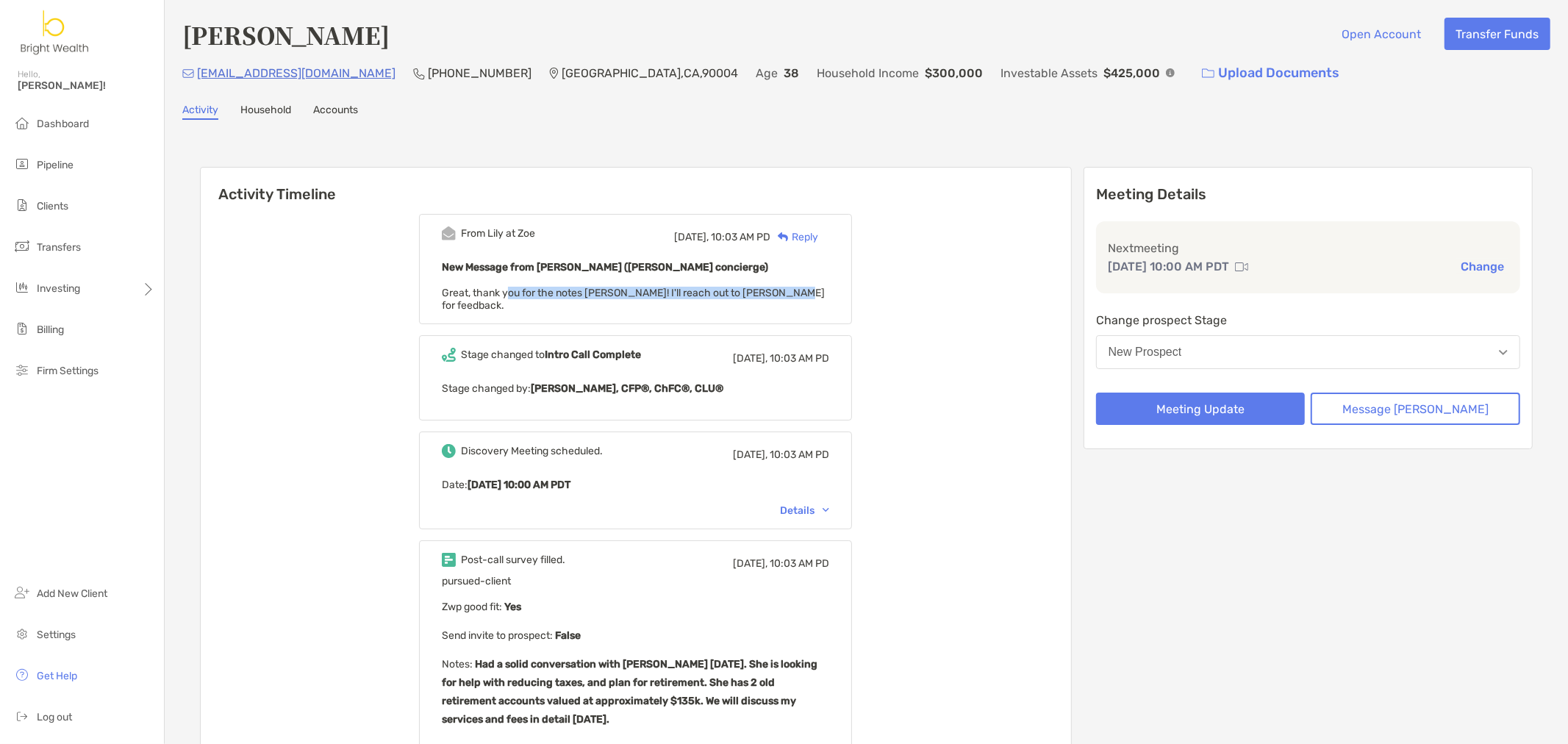
drag, startPoint x: 525, startPoint y: 290, endPoint x: 834, endPoint y: 294, distance: 309.0
click at [830, 294] on div "New Message from [PERSON_NAME] ([PERSON_NAME] concierge) Great, thank you for t…" at bounding box center [635, 284] width 388 height 53
click at [816, 504] on div "Details" at bounding box center [805, 510] width 50 height 13
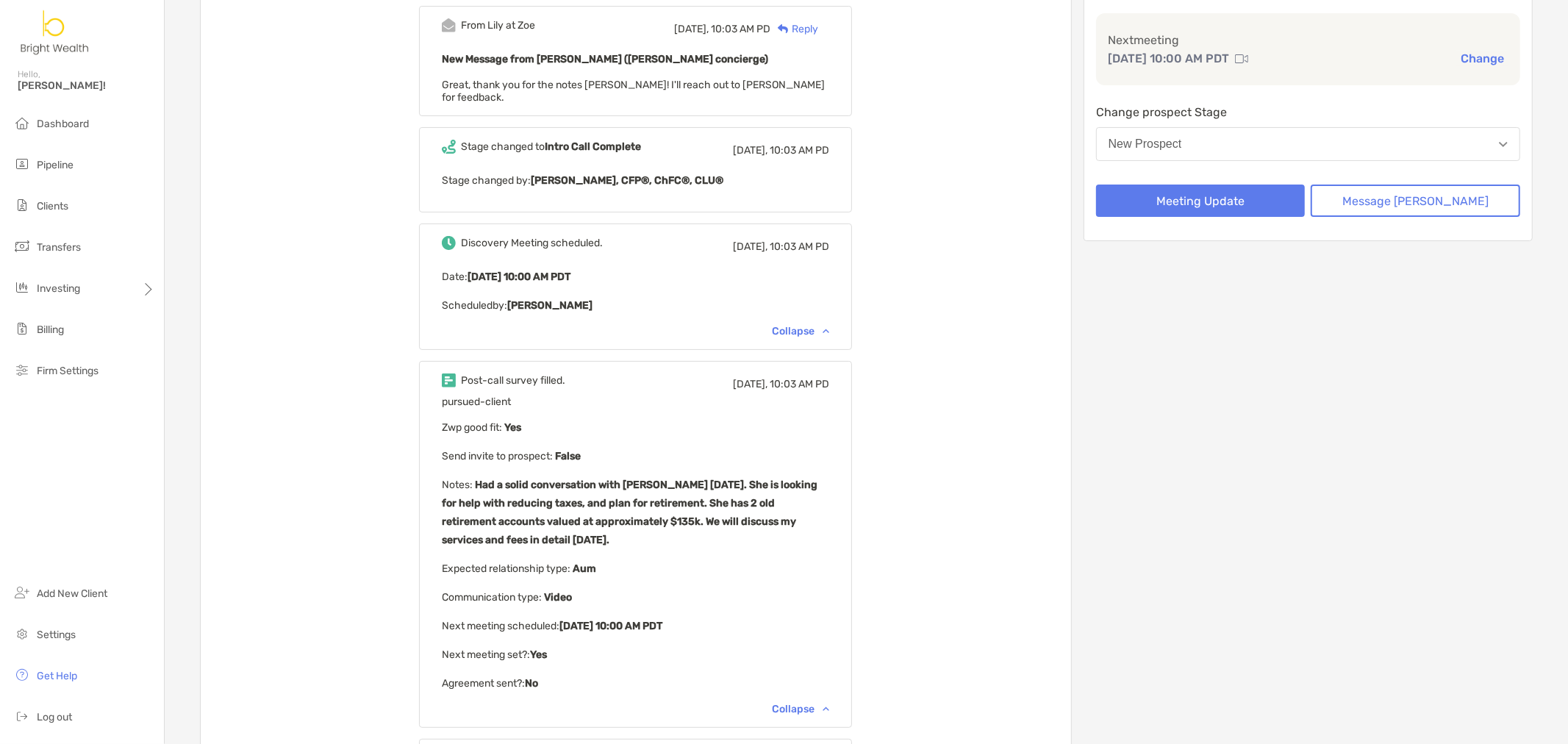
scroll to position [245, 0]
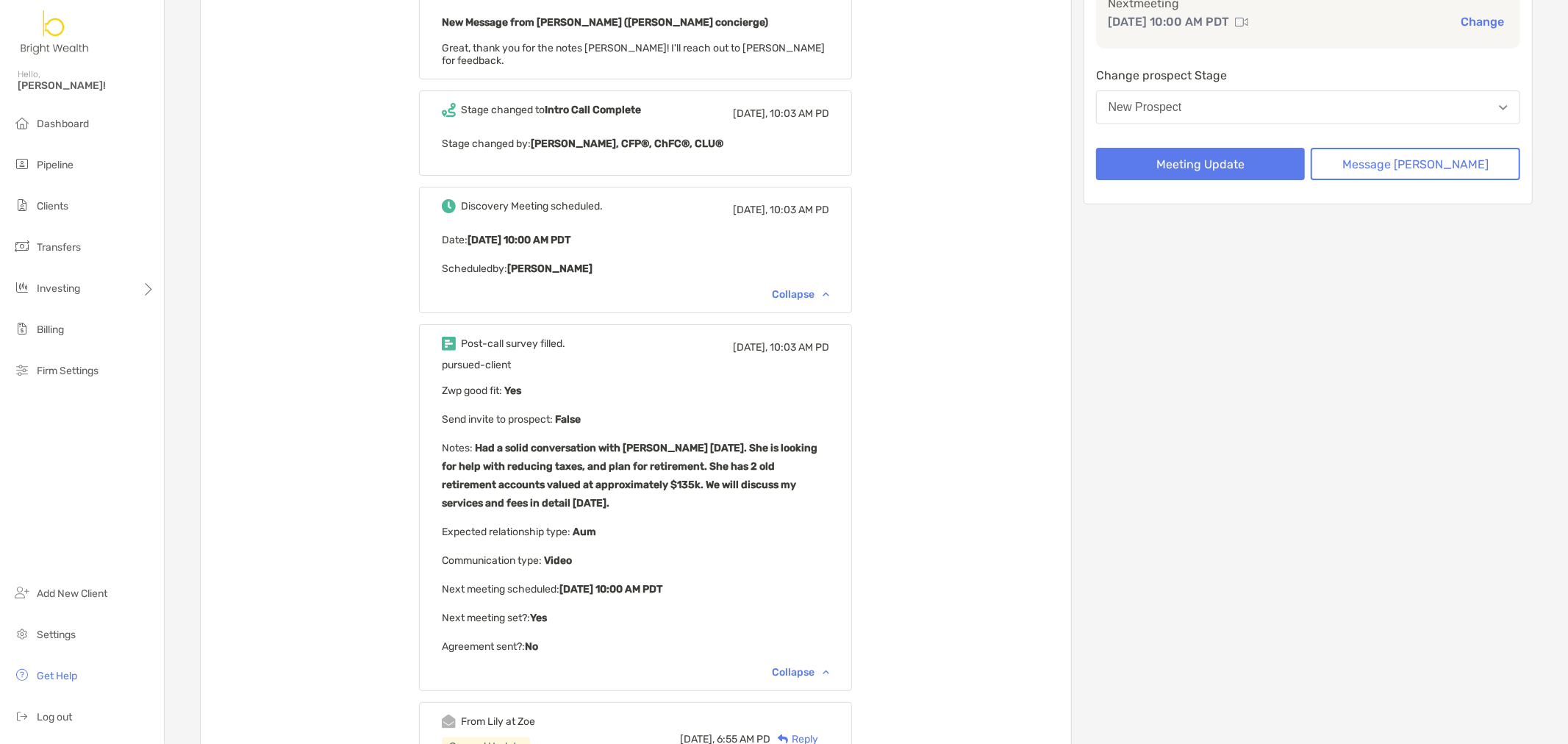
click at [968, 527] on div "From [PERSON_NAME] at Zoe [DATE], 10:03 AM PD Reply New Message from [PERSON_NA…" at bounding box center [636, 619] width 870 height 1322
click at [970, 529] on div "From [PERSON_NAME] at Zoe [DATE], 10:03 AM PD Reply New Message from [PERSON_NA…" at bounding box center [636, 619] width 870 height 1322
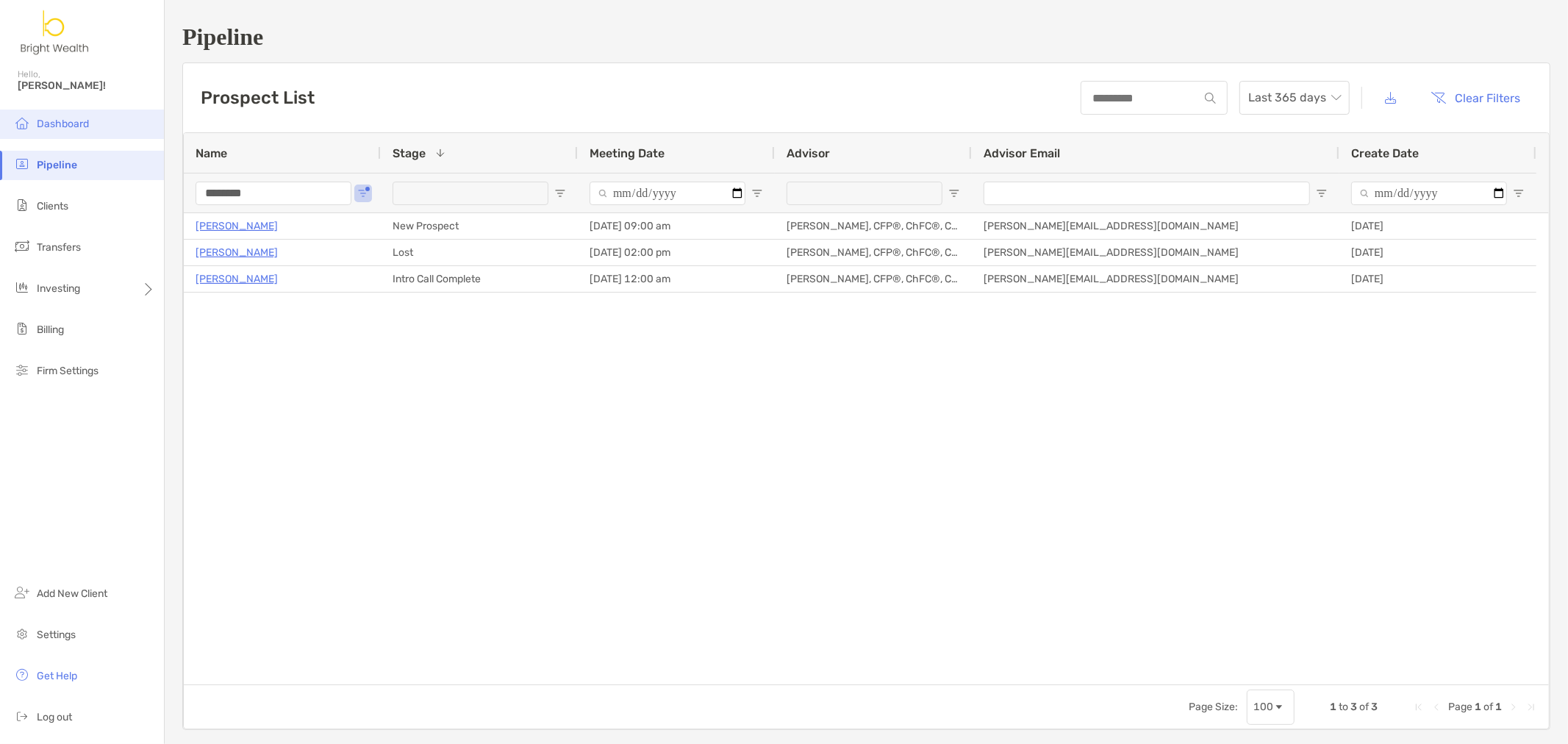
click at [73, 120] on span "Dashboard" at bounding box center [62, 124] width 53 height 13
